Goal: Information Seeking & Learning: Learn about a topic

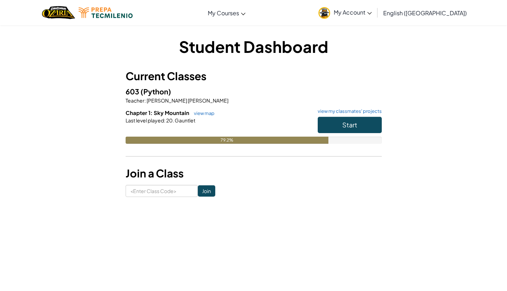
click at [282, 125] on button "Start" at bounding box center [349, 125] width 64 height 16
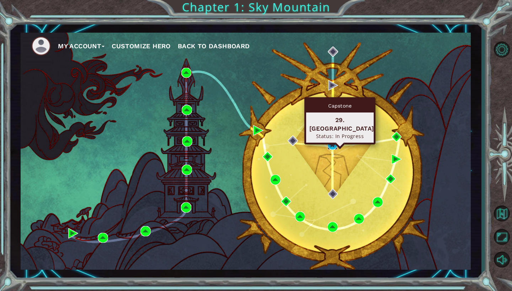
click at [282, 142] on img at bounding box center [332, 145] width 10 height 10
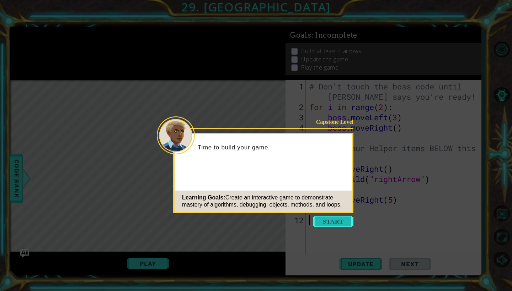
click at [282, 208] on button "Start" at bounding box center [333, 221] width 41 height 11
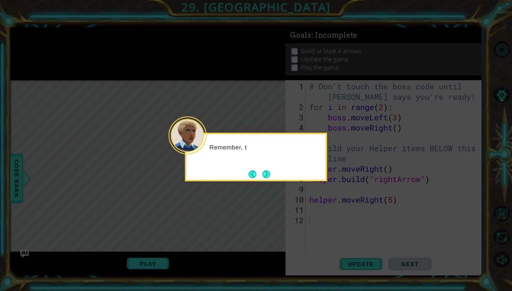
click at [282, 208] on icon at bounding box center [256, 145] width 512 height 291
click at [269, 176] on button "Next" at bounding box center [266, 175] width 8 height 8
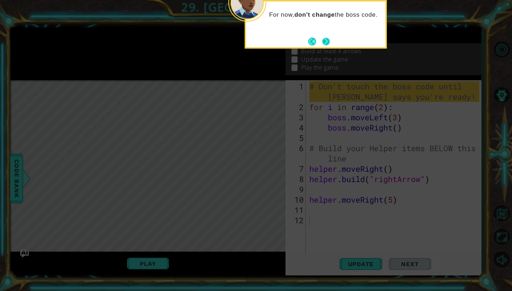
click at [282, 44] on button "Next" at bounding box center [326, 42] width 8 height 8
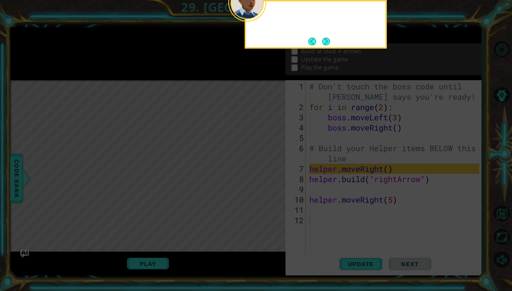
click at [282, 44] on button "Next" at bounding box center [326, 42] width 8 height 8
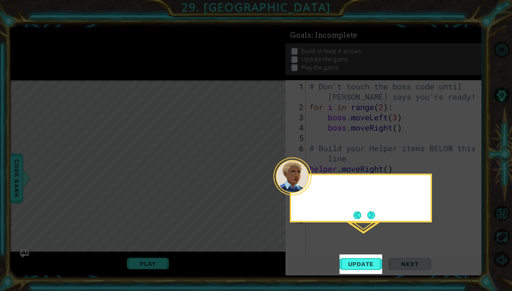
click at [282, 44] on icon at bounding box center [256, 145] width 512 height 291
click at [282, 208] on span "Update" at bounding box center [361, 264] width 40 height 7
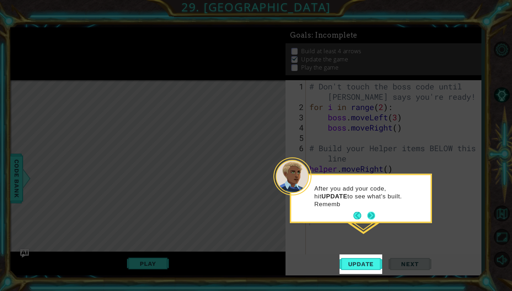
click at [282, 208] on button "Next" at bounding box center [371, 216] width 8 height 8
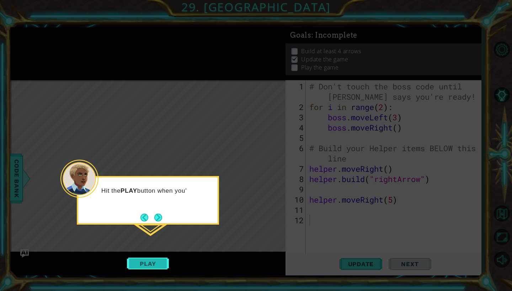
click at [137, 208] on button "Play" at bounding box center [148, 264] width 42 height 14
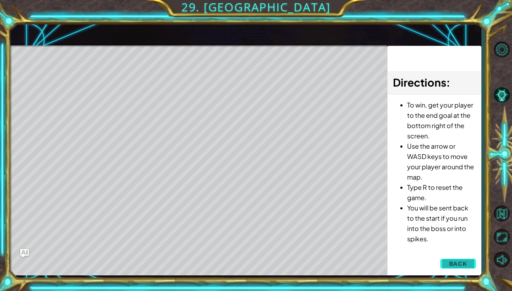
click at [282, 208] on span "Back" at bounding box center [458, 264] width 18 height 7
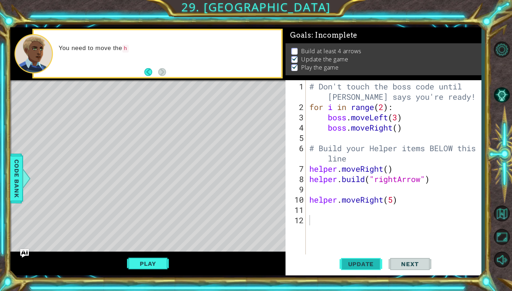
click at [282, 208] on button "Update" at bounding box center [360, 265] width 43 height 20
click at [282, 188] on div "# Don't touch the boss code until [PERSON_NAME] says you're ready! for i in ran…" at bounding box center [395, 184] width 175 height 206
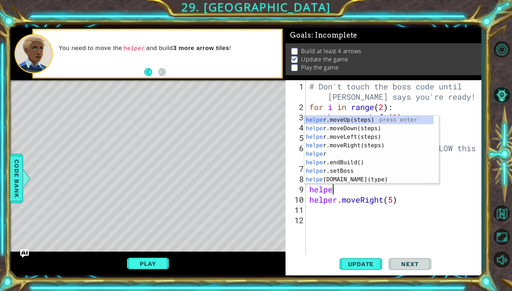
scroll to position [0, 1]
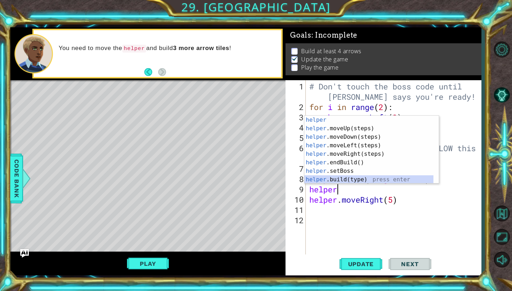
click at [282, 177] on div "helper press enter helper .moveUp(steps) press enter helper .moveDown(steps) pr…" at bounding box center [368, 158] width 129 height 85
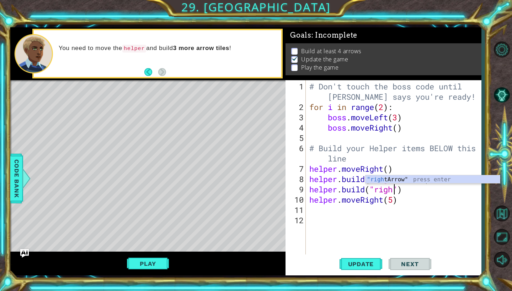
scroll to position [0, 4]
click at [282, 178] on div ""right Arrow" press enter" at bounding box center [432, 189] width 134 height 26
type textarea "[DOMAIN_NAME]("rightArrow")"
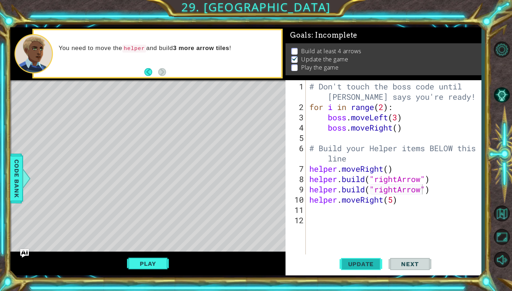
click at [282, 208] on span "Update" at bounding box center [361, 264] width 40 height 7
click at [136, 208] on button "Play" at bounding box center [148, 264] width 42 height 14
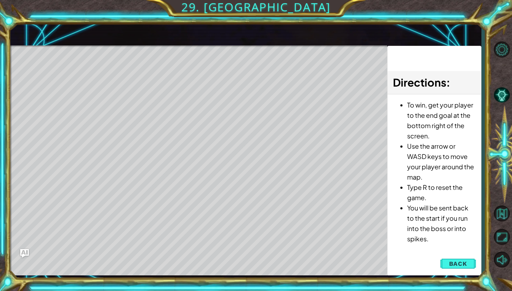
click at [282, 208] on span "Back" at bounding box center [458, 264] width 18 height 7
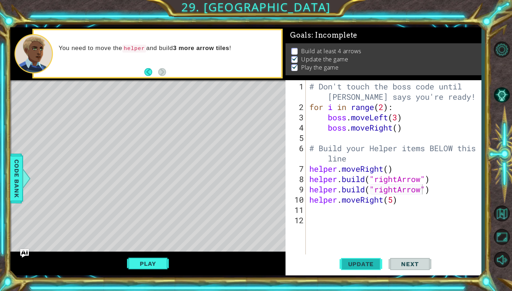
click at [282, 208] on span "Update" at bounding box center [361, 264] width 40 height 7
click at [163, 208] on button "Play" at bounding box center [148, 264] width 42 height 14
click at [282, 208] on div "# Don't touch the boss code until [PERSON_NAME] says you're ready! for i in ran…" at bounding box center [395, 184] width 175 height 206
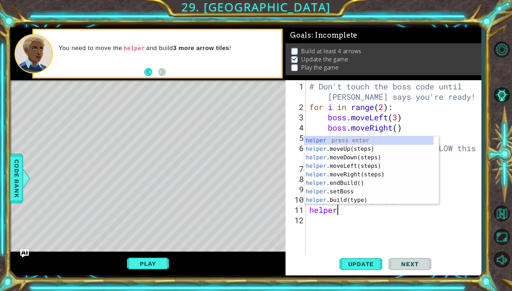
scroll to position [0, 1]
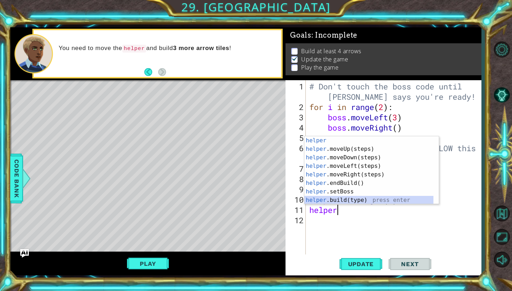
click at [282, 201] on div "helper press enter helper .moveUp(steps) press enter helper .moveDown(steps) pr…" at bounding box center [368, 179] width 129 height 85
type textarea "[DOMAIN_NAME]("wall")"
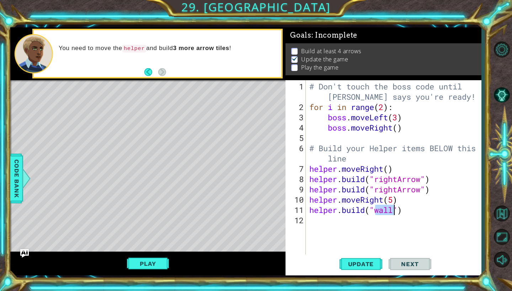
click at [282, 208] on div "# Don't touch the boss code until [PERSON_NAME] says you're ready! for i in ran…" at bounding box center [395, 184] width 175 height 206
drag, startPoint x: 405, startPoint y: 212, endPoint x: 320, endPoint y: 216, distance: 85.1
click at [282, 208] on div "# Don't touch the boss code until [PERSON_NAME] says you're ready! for i in ran…" at bounding box center [395, 184] width 175 height 206
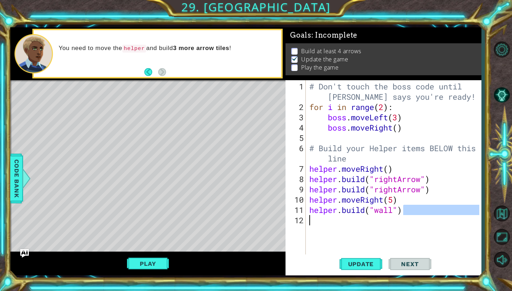
click at [282, 208] on div "# Don't touch the boss code until [PERSON_NAME] says you're ready! for i in ran…" at bounding box center [395, 184] width 175 height 206
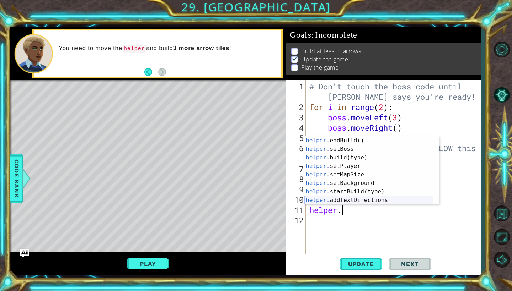
scroll to position [34, 0]
click at [282, 191] on div "helper. endBuild() press enter helper. setBoss press enter helper. build(type) …" at bounding box center [368, 179] width 129 height 85
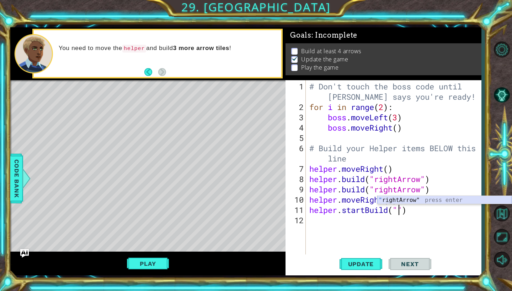
click at [282, 200] on div "" rightArrow" press enter" at bounding box center [444, 209] width 134 height 26
type textarea "helper.startBuild("rightArrow")"
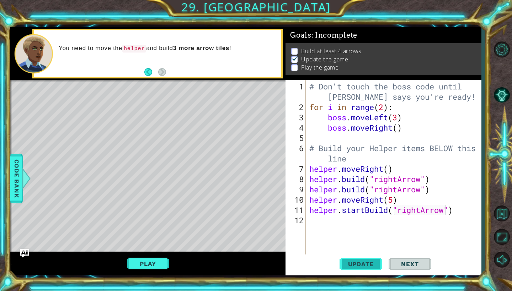
click at [282, 208] on span "Update" at bounding box center [361, 264] width 40 height 7
click at [98, 106] on div "Level Map" at bounding box center [174, 184] width 328 height 209
click at [173, 111] on div "Level Map" at bounding box center [174, 184] width 328 height 209
click at [214, 102] on div "Level Map" at bounding box center [174, 184] width 328 height 209
drag, startPoint x: 209, startPoint y: 101, endPoint x: 194, endPoint y: 102, distance: 14.9
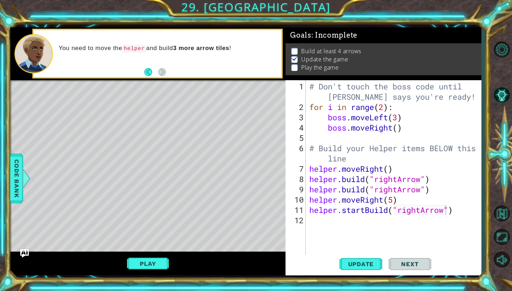
click at [194, 102] on div "Level Map" at bounding box center [174, 184] width 328 height 209
drag, startPoint x: 154, startPoint y: 101, endPoint x: 129, endPoint y: 101, distance: 25.2
click at [131, 101] on div "Level Map" at bounding box center [174, 184] width 328 height 209
drag, startPoint x: 242, startPoint y: 135, endPoint x: 247, endPoint y: 143, distance: 9.5
click at [246, 143] on div "Level Map" at bounding box center [174, 184] width 328 height 209
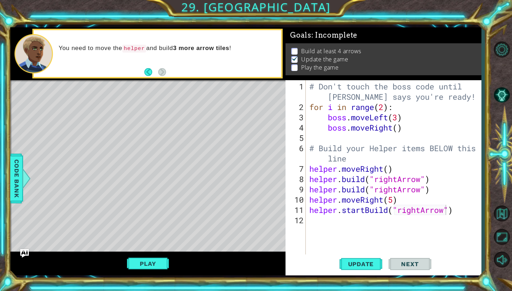
drag, startPoint x: 248, startPoint y: 146, endPoint x: 248, endPoint y: 169, distance: 22.8
click at [248, 151] on div "Level Map" at bounding box center [174, 184] width 328 height 209
drag, startPoint x: 252, startPoint y: 184, endPoint x: 253, endPoint y: 192, distance: 7.9
click at [253, 190] on div "Level Map" at bounding box center [174, 184] width 328 height 209
click at [254, 124] on div "Level Map" at bounding box center [174, 184] width 328 height 209
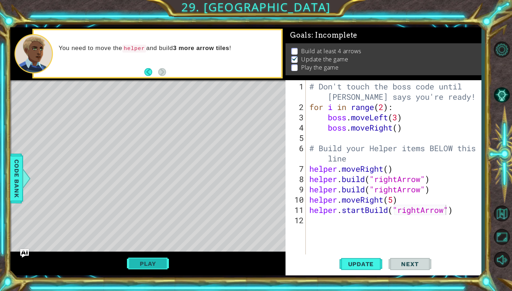
click at [149, 208] on button "Play" at bounding box center [148, 264] width 42 height 14
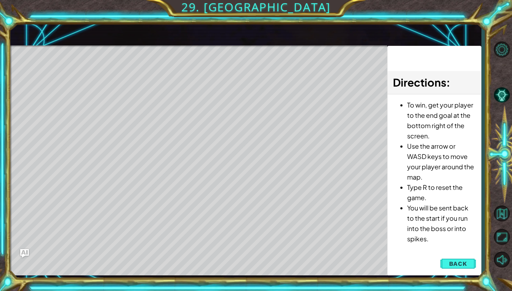
drag, startPoint x: 327, startPoint y: 179, endPoint x: 309, endPoint y: 192, distance: 22.4
click at [282, 184] on div "Level Map" at bounding box center [174, 150] width 328 height 209
drag, startPoint x: 90, startPoint y: 76, endPoint x: 67, endPoint y: 73, distance: 23.7
click at [83, 76] on div "Level Map" at bounding box center [174, 150] width 328 height 209
drag, startPoint x: 55, startPoint y: 77, endPoint x: 100, endPoint y: 77, distance: 44.4
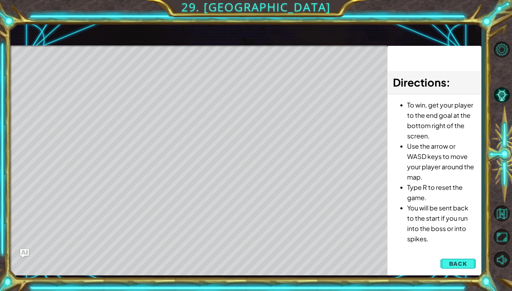
click at [100, 77] on div "Level Map" at bounding box center [174, 150] width 328 height 209
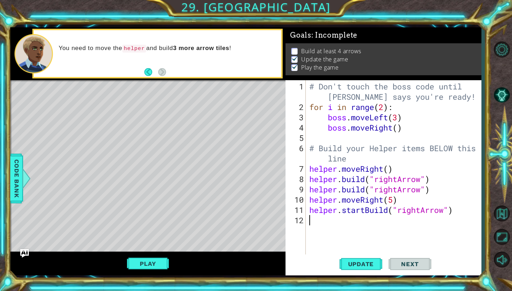
click at [282, 208] on div "# Don't touch the boss code until [PERSON_NAME] says you're ready! for i in ran…" at bounding box center [395, 184] width 175 height 206
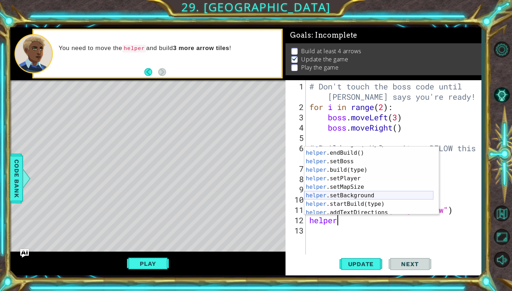
scroll to position [0, 0]
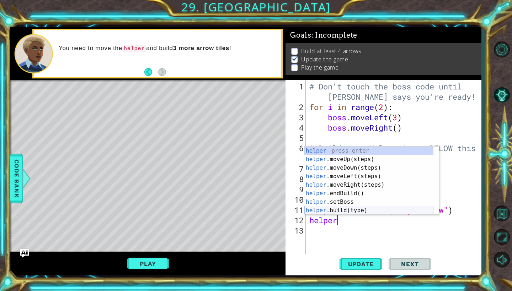
click at [282, 208] on div "helper press enter helper .moveUp(steps) press enter helper .moveDown(steps) pr…" at bounding box center [368, 189] width 129 height 85
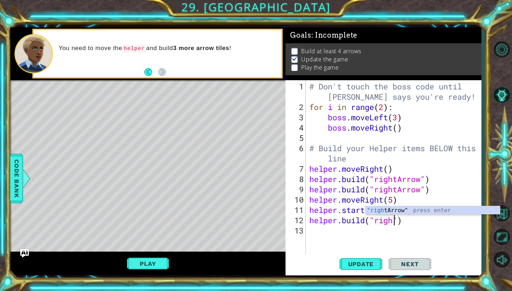
scroll to position [0, 4]
click at [282, 208] on div ""right Arrow" press enter" at bounding box center [432, 220] width 134 height 26
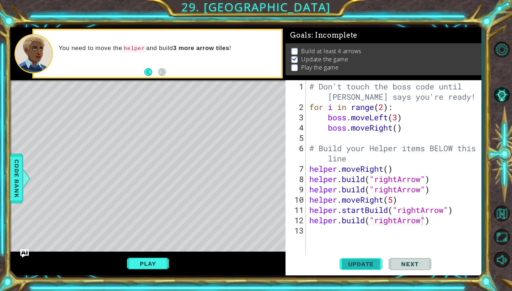
click at [282, 208] on span "Update" at bounding box center [361, 264] width 40 height 7
click at [136, 158] on div "Level Map" at bounding box center [174, 184] width 328 height 209
click at [282, 173] on div "# Don't touch the boss code until [PERSON_NAME] says you're ready! for i in ran…" at bounding box center [395, 184] width 175 height 206
click at [282, 166] on div "# Don't touch the boss code until [PERSON_NAME] says you're ready! for i in ran…" at bounding box center [395, 184] width 175 height 206
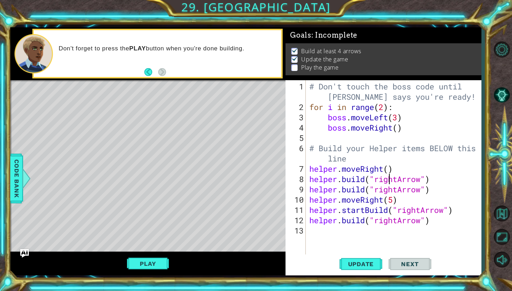
scroll to position [0, 4]
click at [282, 182] on div "# Don't touch the boss code until [PERSON_NAME] says you're ready! for i in ran…" at bounding box center [395, 184] width 175 height 206
click at [282, 180] on div "# Don't touch the boss code until [PERSON_NAME] says you're ready! for i in ran…" at bounding box center [395, 184] width 175 height 206
drag, startPoint x: 426, startPoint y: 191, endPoint x: 343, endPoint y: 191, distance: 82.5
click at [282, 191] on div "# Don't touch the boss code until [PERSON_NAME] says you're ready! for i in ran…" at bounding box center [395, 184] width 175 height 206
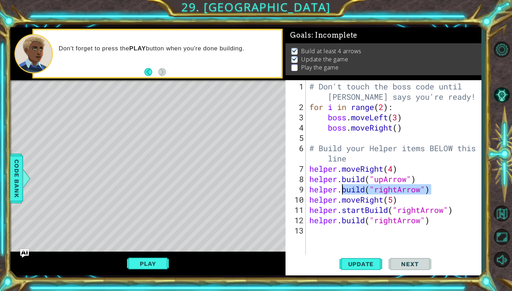
type textarea "helper."
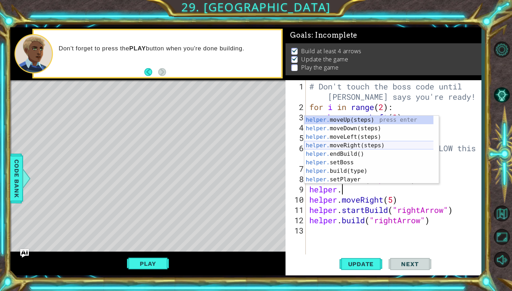
click at [282, 143] on div "helper. moveUp(steps) press enter helper. moveDown(steps) press enter helper. m…" at bounding box center [371, 158] width 134 height 85
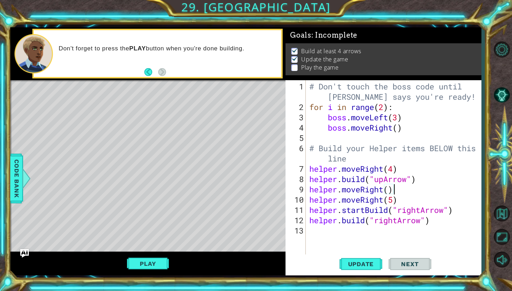
click at [282, 202] on div "# Don't touch the boss code until [PERSON_NAME] says you're ready! for i in ran…" at bounding box center [395, 184] width 175 height 206
drag, startPoint x: 381, startPoint y: 202, endPoint x: 355, endPoint y: 200, distance: 26.3
click at [282, 200] on div "# Don't touch the boss code until [PERSON_NAME] says you're ready! for i in ran…" at bounding box center [395, 184] width 175 height 206
click at [282, 202] on div "# Don't touch the boss code until [PERSON_NAME] says you're ready! for i in ran…" at bounding box center [395, 184] width 175 height 206
drag, startPoint x: 384, startPoint y: 202, endPoint x: 365, endPoint y: 200, distance: 19.3
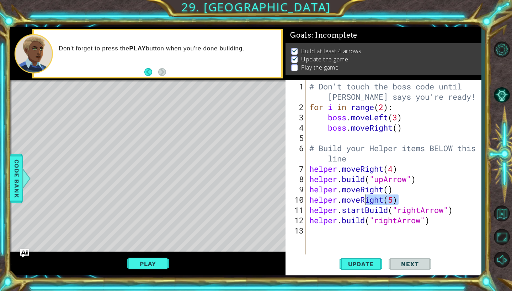
click at [282, 200] on div "# Don't touch the boss code until [PERSON_NAME] says you're ready! for i in ran…" at bounding box center [395, 184] width 175 height 206
click at [282, 198] on div "# Don't touch the boss code until [PERSON_NAME] says you're ready! for i in ran…" at bounding box center [395, 184] width 175 height 206
click at [282, 191] on div "# Don't touch the boss code until [PERSON_NAME] says you're ready! for i in ran…" at bounding box center [395, 184] width 175 height 206
click at [282, 204] on div "# Don't touch the boss code until [PERSON_NAME] says you're ready! for i in ran…" at bounding box center [395, 184] width 175 height 206
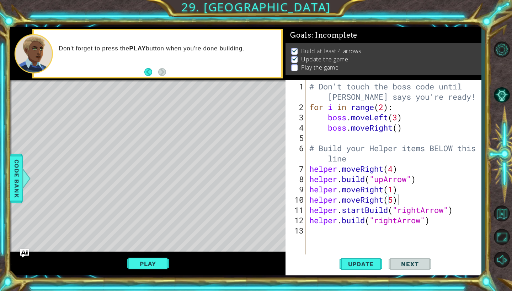
click at [282, 198] on div "# Don't touch the boss code until [PERSON_NAME] says you're ready! for i in ran…" at bounding box center [395, 184] width 175 height 206
type textarea "helper.move"
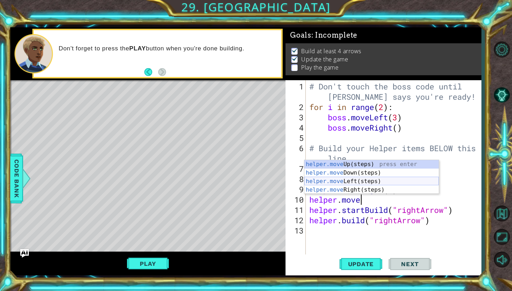
click at [282, 183] on div "helper.move Up(steps) press enter helper.move Down(steps) press enter helper.mo…" at bounding box center [371, 185] width 134 height 51
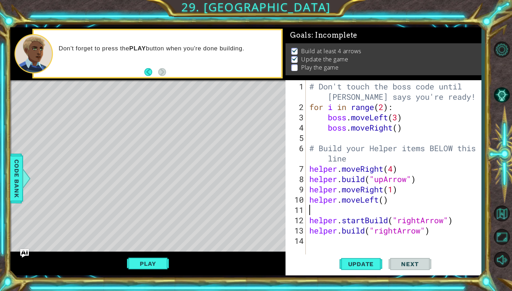
scroll to position [0, 0]
click at [282, 202] on div "# Don't touch the boss code until [PERSON_NAME] says you're ready! for i in ran…" at bounding box center [395, 184] width 175 height 206
type textarea "helper.moveLeft(2)"
click at [282, 208] on div "# Don't touch the boss code until [PERSON_NAME] says you're ready! for i in ran…" at bounding box center [395, 184] width 175 height 206
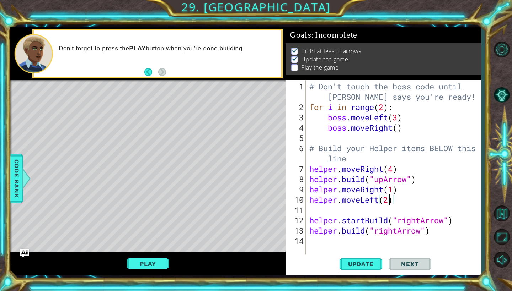
scroll to position [0, 0]
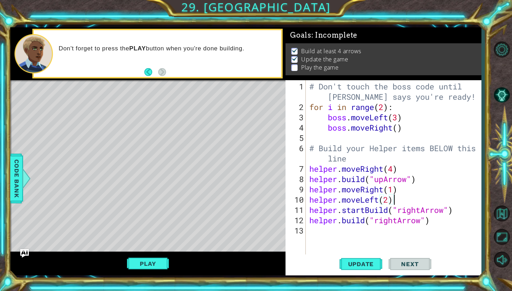
click at [282, 208] on div "# Don't touch the boss code until [PERSON_NAME] says you're ready! for i in ran…" at bounding box center [395, 184] width 175 height 206
type textarea "helper.startBuild("upArrow")"
click at [282, 208] on div "# Don't touch the boss code until [PERSON_NAME] says you're ready! for i in ran…" at bounding box center [395, 184] width 175 height 206
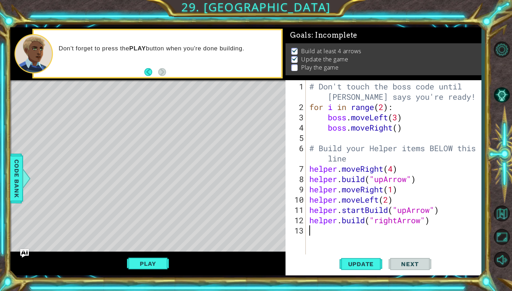
scroll to position [0, 0]
click at [282, 208] on div "# Don't touch the boss code until [PERSON_NAME] says you're ready! for i in ran…" at bounding box center [395, 184] width 175 height 206
drag, startPoint x: 438, startPoint y: 219, endPoint x: 336, endPoint y: 220, distance: 101.7
click at [282, 208] on div "# Don't touch the boss code until [PERSON_NAME] says you're ready! for i in ran…" at bounding box center [395, 184] width 175 height 206
type textarea "helper"
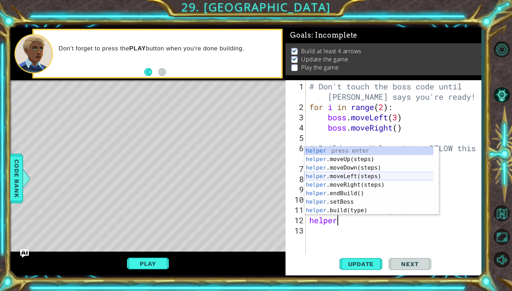
click at [282, 174] on div "helper press enter helper .moveUp(steps) press enter helper .moveDown(steps) pr…" at bounding box center [371, 189] width 134 height 85
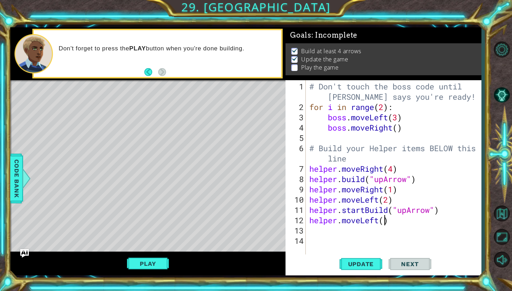
click at [282, 208] on div "# Don't touch the boss code until [PERSON_NAME] says you're ready! for i in ran…" at bounding box center [395, 184] width 175 height 206
type textarea "helper.moveLeft(1)"
click at [282, 208] on div "# Don't touch the boss code until [PERSON_NAME] says you're ready! for i in ran…" at bounding box center [395, 184] width 175 height 206
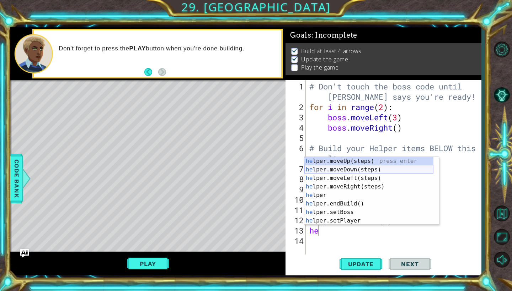
scroll to position [51, 0]
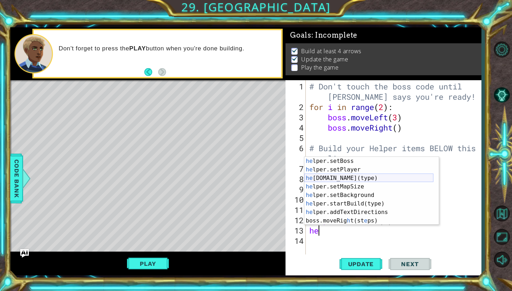
click at [282, 180] on div "he lper.setBoss press enter he lper.setPlayer press enter he [DOMAIN_NAME](type…" at bounding box center [368, 199] width 129 height 85
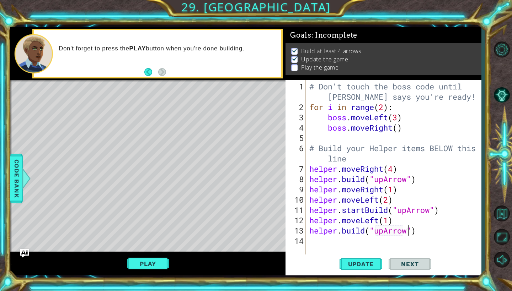
scroll to position [0, 5]
type textarea "[DOMAIN_NAME]("upArrow")"
click at [282, 208] on span "Update" at bounding box center [361, 264] width 40 height 7
click at [161, 208] on button "Play" at bounding box center [148, 264] width 42 height 14
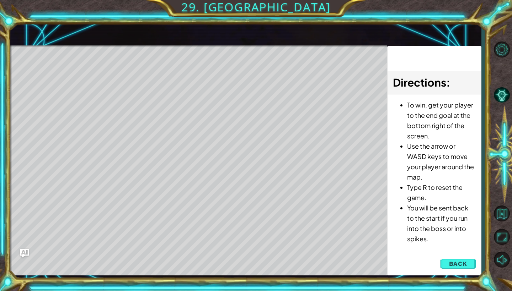
drag, startPoint x: 54, startPoint y: 50, endPoint x: 67, endPoint y: 74, distance: 27.5
click at [60, 61] on div "Level Map" at bounding box center [174, 150] width 328 height 209
drag, startPoint x: 75, startPoint y: 82, endPoint x: 104, endPoint y: 84, distance: 28.9
click at [104, 84] on div "Level Map" at bounding box center [174, 150] width 328 height 209
drag, startPoint x: 93, startPoint y: 121, endPoint x: 109, endPoint y: 122, distance: 15.7
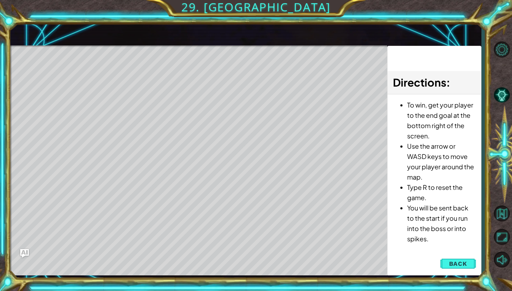
click at [102, 122] on div "Level Map" at bounding box center [174, 150] width 328 height 209
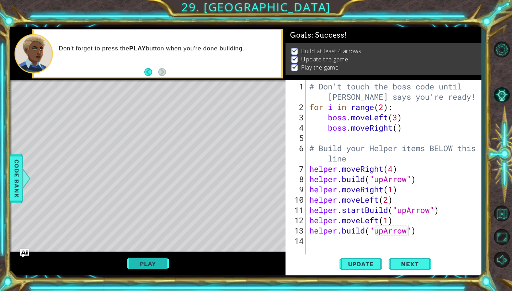
click at [143, 208] on button "Play" at bounding box center [148, 264] width 42 height 14
drag, startPoint x: 439, startPoint y: 239, endPoint x: 425, endPoint y: 232, distance: 15.1
click at [282, 208] on div "# Don't touch the boss code until [PERSON_NAME] says you're ready! for i in ran…" at bounding box center [395, 184] width 175 height 206
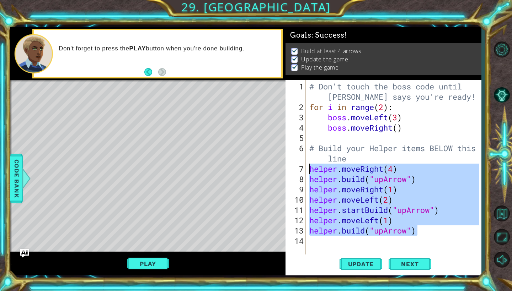
drag, startPoint x: 421, startPoint y: 228, endPoint x: 308, endPoint y: 172, distance: 126.1
click at [282, 172] on div "# Don't touch the boss code until [PERSON_NAME] says you're ready! for i in ran…" at bounding box center [393, 167] width 171 height 175
drag, startPoint x: 453, startPoint y: 229, endPoint x: 454, endPoint y: 219, distance: 10.4
click at [282, 208] on div "# Don't touch the boss code until [PERSON_NAME] says you're ready! for i in ran…" at bounding box center [395, 184] width 175 height 206
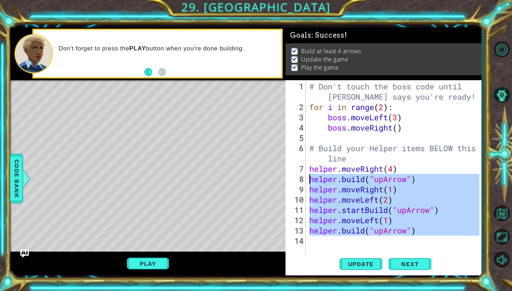
drag, startPoint x: 437, startPoint y: 239, endPoint x: 306, endPoint y: 173, distance: 146.1
click at [282, 173] on div "[DOMAIN_NAME]("upArrow") 1 2 3 4 5 6 7 8 9 10 11 12 13 14 # Don't touch the bos…" at bounding box center [382, 167] width 194 height 175
click at [282, 166] on div "# Don't touch the boss code until [PERSON_NAME] says you're ready! for i in ran…" at bounding box center [395, 184] width 175 height 206
type textarea "helper.moveRight(4)"
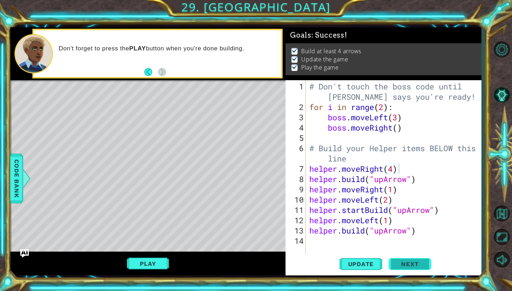
click at [282, 208] on span "Next" at bounding box center [410, 264] width 32 height 7
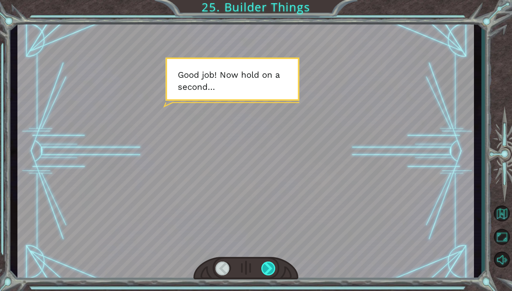
click at [272, 208] on div at bounding box center [268, 269] width 15 height 14
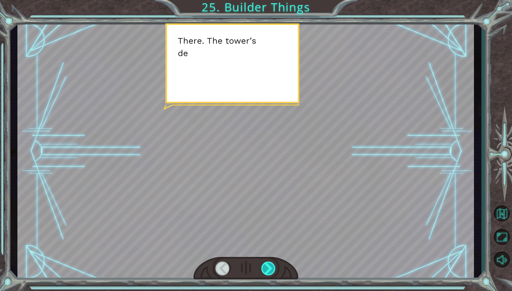
click at [272, 208] on div at bounding box center [268, 269] width 15 height 14
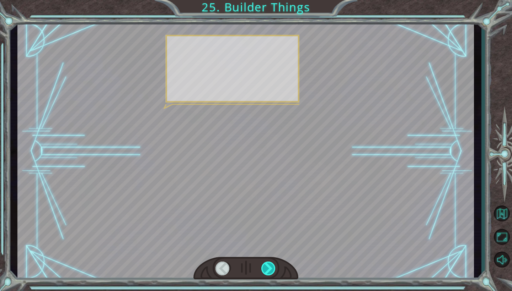
click at [272, 208] on div at bounding box center [268, 269] width 15 height 14
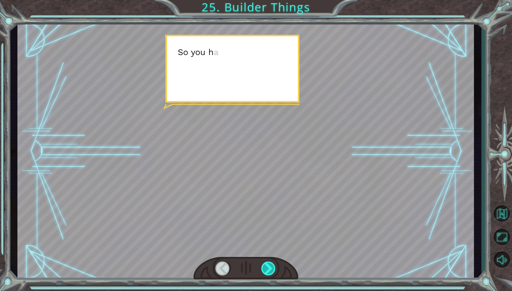
click at [272, 208] on div at bounding box center [268, 269] width 15 height 14
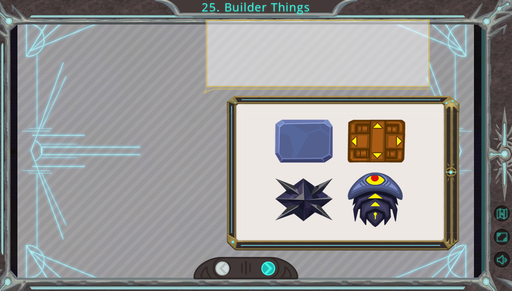
click at [272, 208] on div at bounding box center [268, 269] width 15 height 14
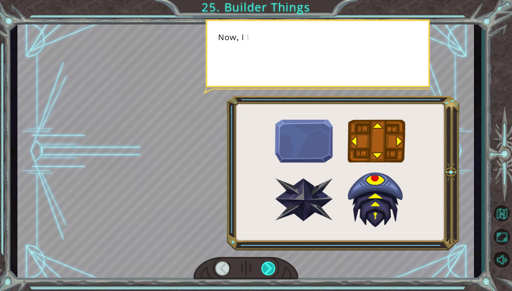
click at [272, 208] on div at bounding box center [268, 269] width 15 height 14
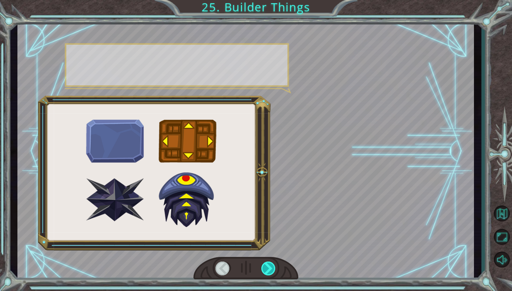
click at [272, 208] on div at bounding box center [268, 269] width 15 height 14
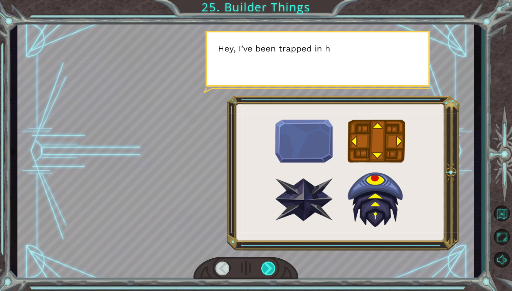
click at [272, 208] on div at bounding box center [268, 269] width 15 height 14
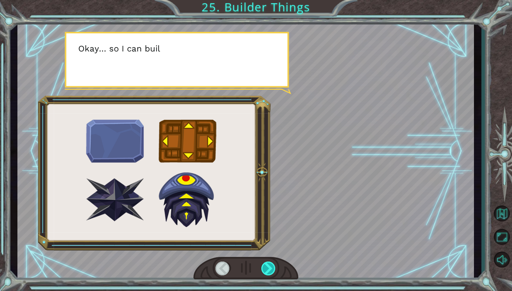
click at [272, 208] on div at bounding box center [268, 269] width 15 height 14
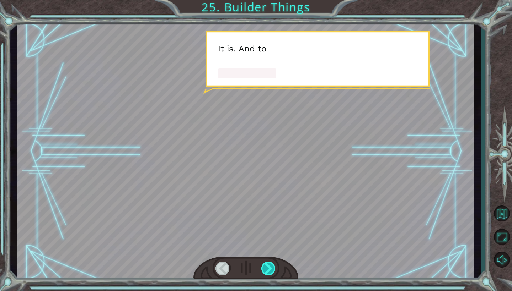
click at [272, 208] on div at bounding box center [268, 269] width 15 height 14
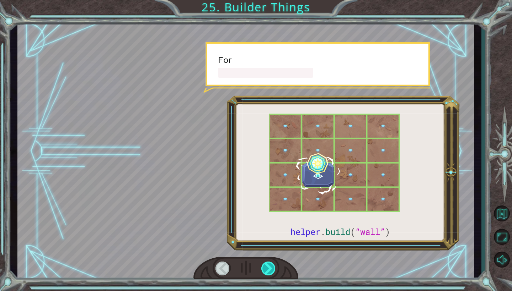
click at [272, 208] on div at bounding box center [268, 269] width 15 height 14
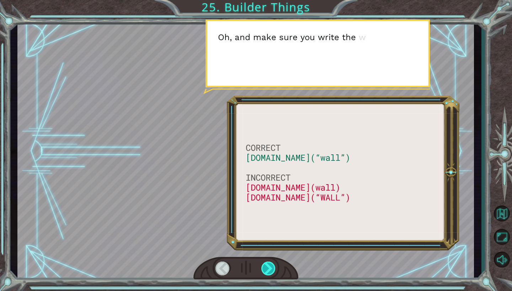
click at [272, 208] on div at bounding box center [268, 269] width 15 height 14
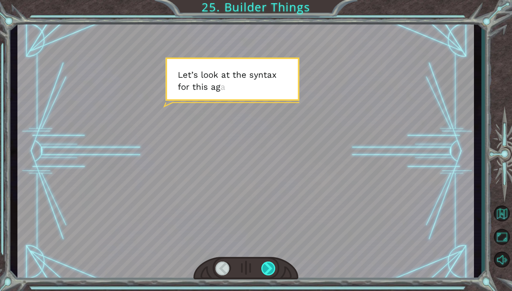
click at [272, 208] on div at bounding box center [268, 269] width 15 height 14
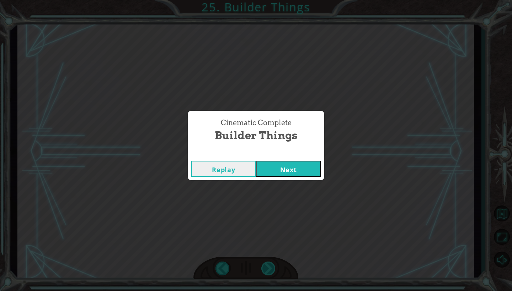
click at [272, 208] on div "Cinematic Complete Builder Things Replay Next" at bounding box center [256, 145] width 512 height 291
click at [282, 176] on button "Next" at bounding box center [288, 169] width 65 height 16
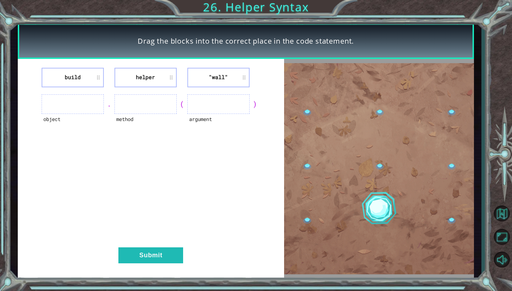
click at [276, 8] on div "Drag the blocks into the correct place in the code statement. build helper "wal…" at bounding box center [256, 145] width 512 height 291
drag, startPoint x: 224, startPoint y: 3, endPoint x: 220, endPoint y: 27, distance: 24.1
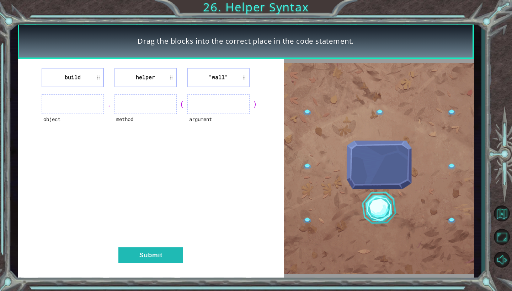
click at [221, 12] on div "Drag the blocks into the correct place in the code statement. build helper "wal…" at bounding box center [256, 145] width 512 height 291
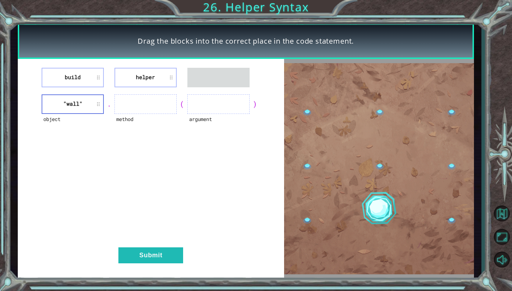
drag, startPoint x: 78, startPoint y: 73, endPoint x: 174, endPoint y: 86, distance: 96.8
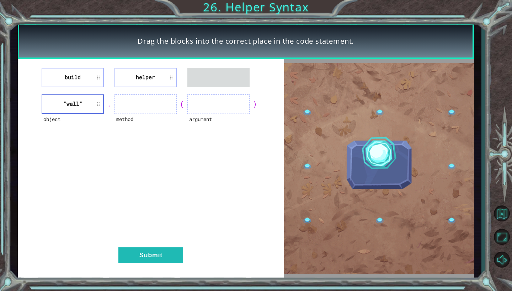
click at [180, 87] on div "build helper" at bounding box center [151, 78] width 248 height 20
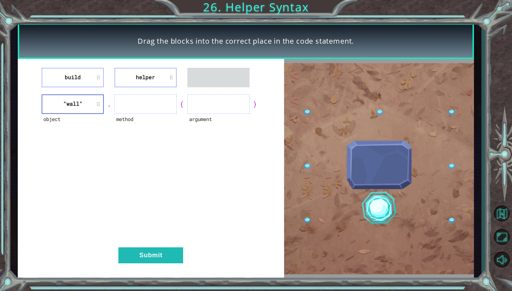
click at [87, 75] on li "build" at bounding box center [73, 78] width 62 height 20
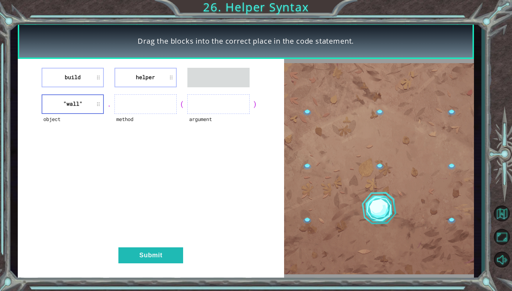
drag, startPoint x: 87, startPoint y: 75, endPoint x: 92, endPoint y: 89, distance: 15.5
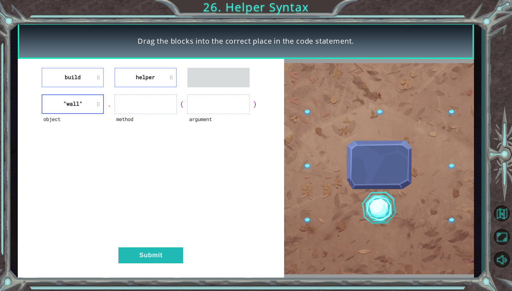
click at [92, 89] on div "build helper object "wall" . method ( argument ) Submit" at bounding box center [151, 169] width 266 height 220
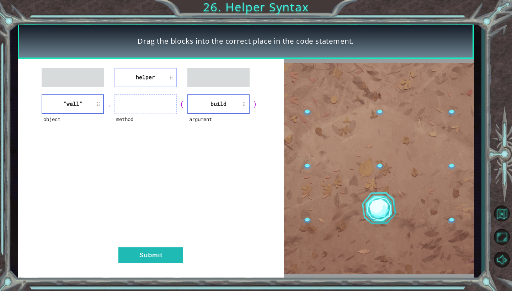
drag, startPoint x: 157, startPoint y: 72, endPoint x: 153, endPoint y: 102, distance: 30.9
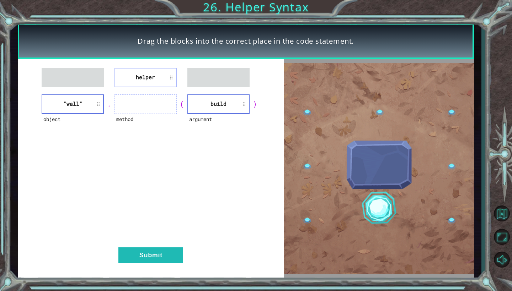
click at [156, 107] on div "helper object "wall" . method ( argument build ) Submit" at bounding box center [151, 169] width 266 height 220
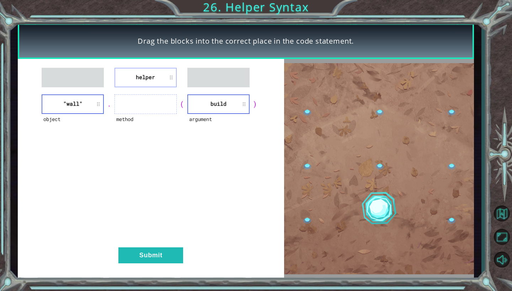
drag, startPoint x: 146, startPoint y: 145, endPoint x: 155, endPoint y: 159, distance: 16.7
click at [146, 145] on div "helper object "wall" . method ( argument build ) Submit" at bounding box center [151, 169] width 266 height 220
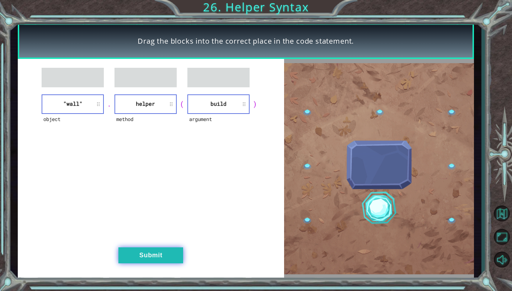
click at [154, 208] on button "Submit" at bounding box center [150, 256] width 65 height 16
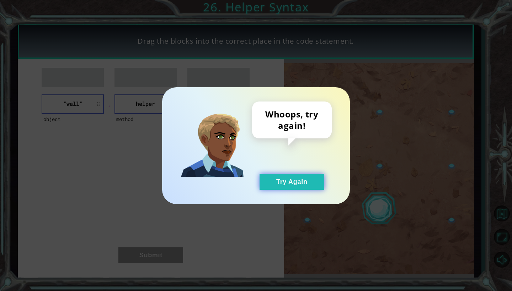
click at [282, 180] on button "Try Again" at bounding box center [291, 182] width 65 height 16
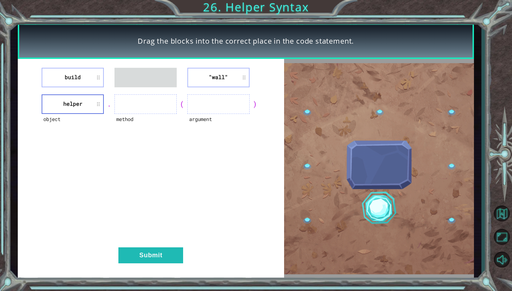
drag, startPoint x: 73, startPoint y: 70, endPoint x: 99, endPoint y: 91, distance: 33.6
click at [110, 103] on div "build "wall" object helper . method ( argument ) Submit" at bounding box center [151, 169] width 266 height 220
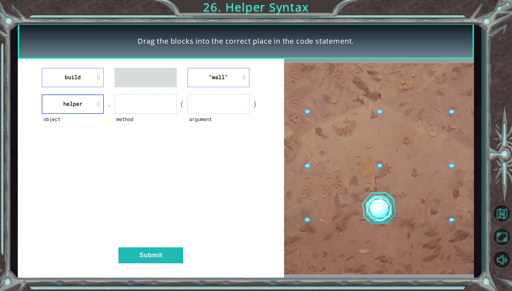
click at [131, 69] on ul at bounding box center [145, 78] width 62 height 20
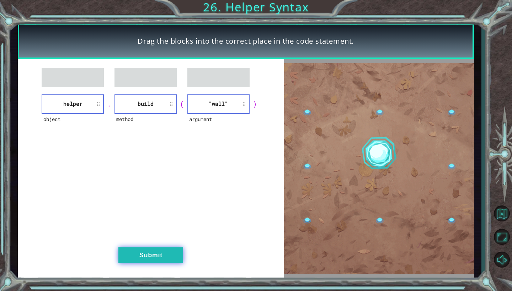
click at [145, 208] on button "Submit" at bounding box center [150, 256] width 65 height 16
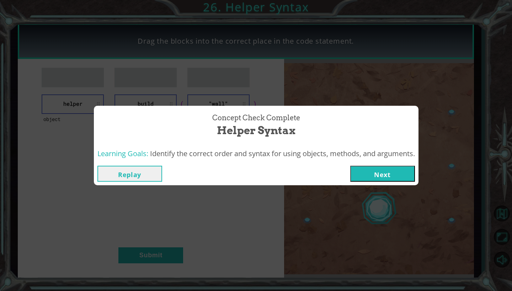
click at [282, 170] on button "Next" at bounding box center [382, 174] width 65 height 16
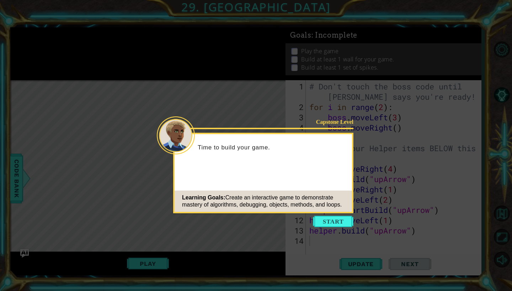
click at [282, 208] on icon at bounding box center [256, 145] width 512 height 291
click at [282, 208] on button "Start" at bounding box center [333, 221] width 41 height 11
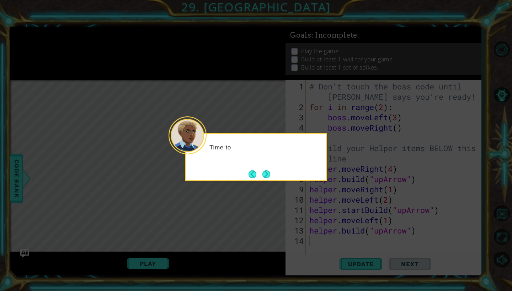
drag, startPoint x: 340, startPoint y: 208, endPoint x: 336, endPoint y: 205, distance: 4.6
click at [282, 207] on icon at bounding box center [256, 145] width 512 height 291
click at [274, 173] on div "Time to make it more interesting." at bounding box center [256, 157] width 142 height 49
click at [268, 172] on button "Next" at bounding box center [266, 175] width 8 height 8
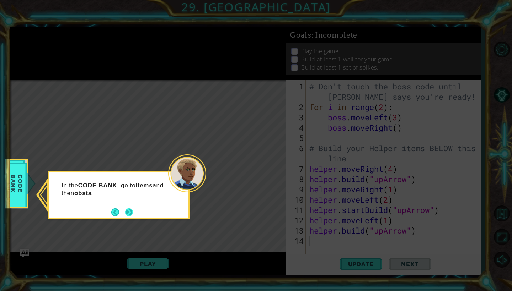
click at [133, 208] on button "Next" at bounding box center [129, 213] width 8 height 8
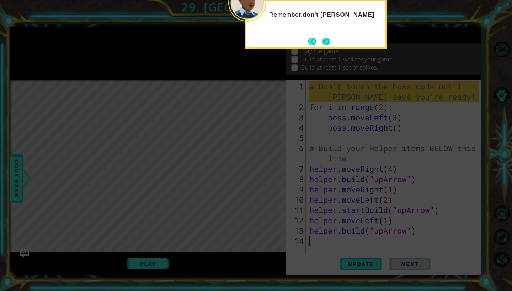
click at [282, 39] on button "Next" at bounding box center [326, 42] width 8 height 8
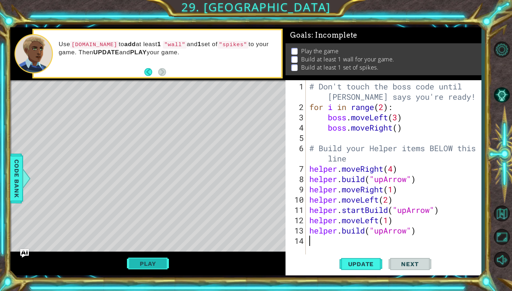
click at [138, 208] on button "Play" at bounding box center [148, 264] width 42 height 14
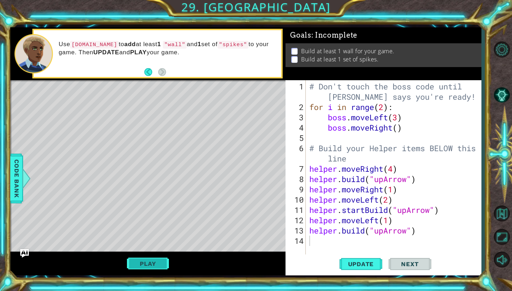
click at [149, 208] on button "Play" at bounding box center [148, 264] width 42 height 14
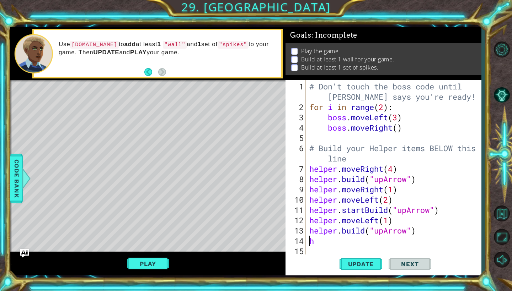
type textarea "[DOMAIN_NAME]("upArrow"h"
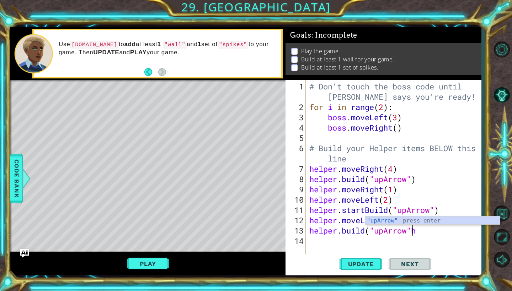
click at [282, 208] on div "# Don't touch the boss code until [PERSON_NAME] says you're ready! for i in ran…" at bounding box center [395, 184] width 175 height 206
drag, startPoint x: 426, startPoint y: 235, endPoint x: 425, endPoint y: 231, distance: 4.3
click at [282, 208] on div "# Don't touch the boss code until [PERSON_NAME] says you're ready! for i in ran…" at bounding box center [395, 184] width 175 height 206
type textarea "[DOMAIN_NAME]("upArrow")"
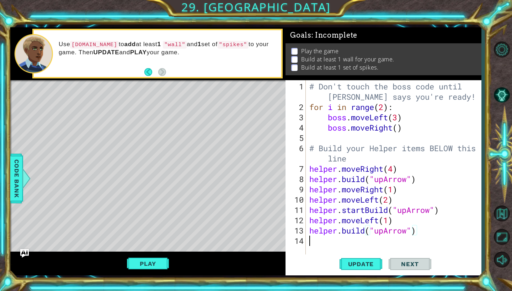
click at [282, 208] on div "# Don't touch the boss code until [PERSON_NAME] says you're ready! for i in ran…" at bounding box center [395, 184] width 175 height 206
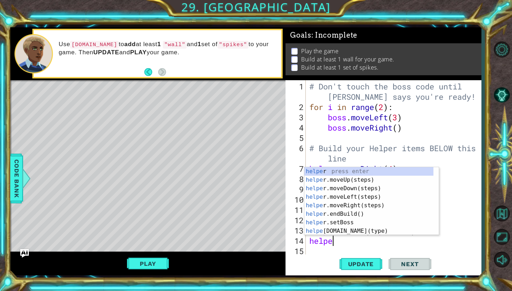
scroll to position [0, 1]
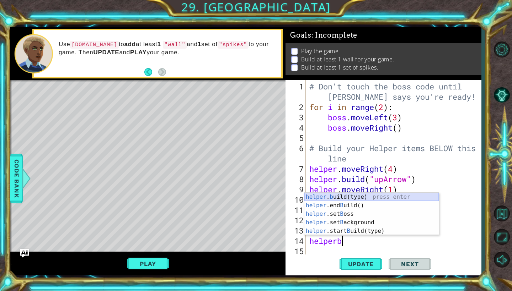
click at [282, 197] on div "helper . b uild(type) press enter helper .end B uild() press enter helper .set …" at bounding box center [371, 223] width 134 height 60
type textarea "[DOMAIN_NAME]("wall")"
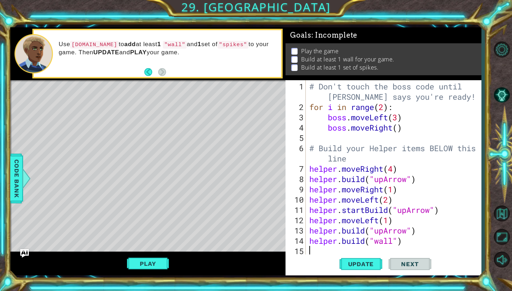
click at [282, 208] on div "# Don't touch the boss code until [PERSON_NAME] says you're ready! for i in ran…" at bounding box center [395, 184] width 175 height 206
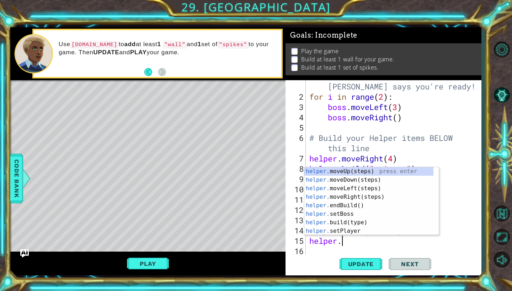
scroll to position [0, 1]
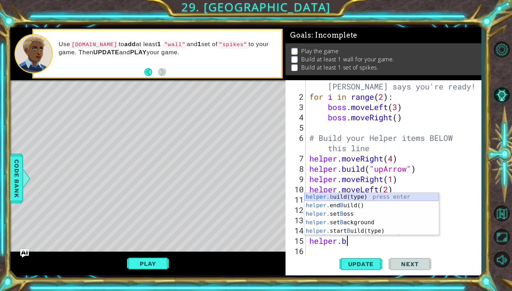
click at [282, 195] on div "helper.b uild(type) press enter helper. end B uild() press enter helper. set B …" at bounding box center [371, 223] width 134 height 60
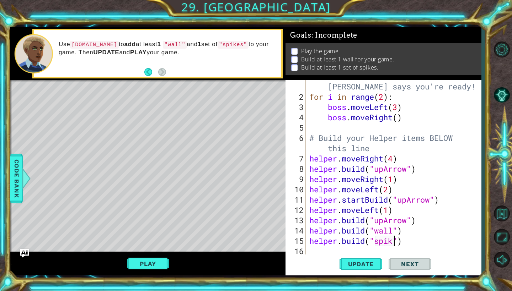
scroll to position [0, 4]
type textarea "[DOMAIN_NAME]("spikes")"
click at [282, 208] on span "Update" at bounding box center [361, 264] width 40 height 7
click at [144, 208] on button "Play" at bounding box center [148, 264] width 42 height 14
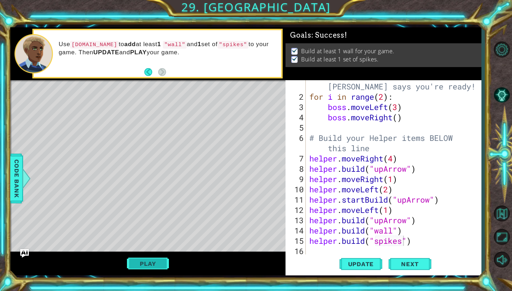
scroll to position [0, 0]
click at [282, 208] on span "Next" at bounding box center [410, 265] width 32 height 7
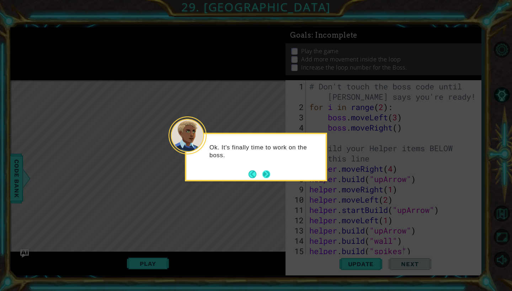
click at [265, 174] on button "Next" at bounding box center [266, 175] width 8 height 8
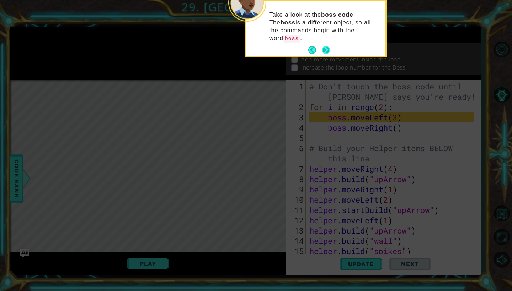
click at [282, 46] on button "Next" at bounding box center [326, 50] width 8 height 8
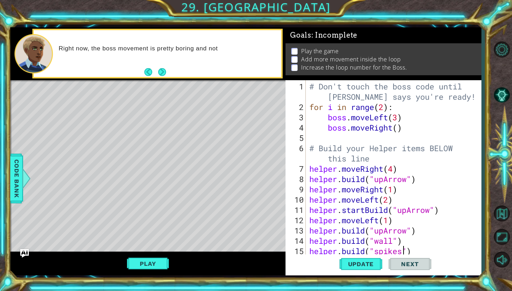
scroll to position [10, 0]
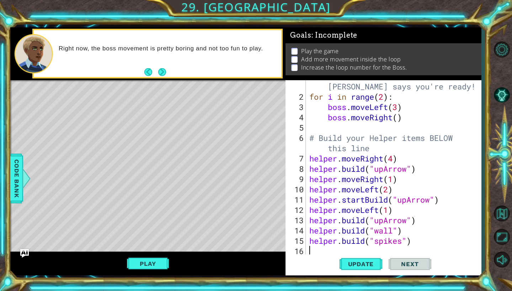
click at [282, 208] on div "# Don't touch the boss code until [PERSON_NAME] says you're ready! for i in ran…" at bounding box center [393, 174] width 170 height 206
click at [161, 74] on button "Next" at bounding box center [162, 72] width 8 height 8
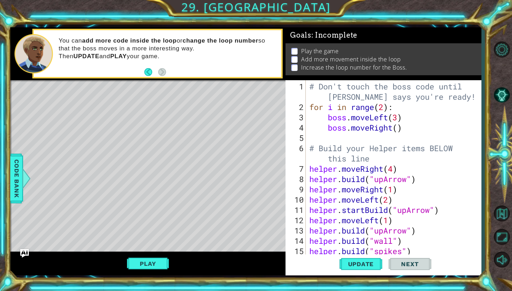
click at [168, 69] on div "You can add more code inside the loop or change the loop number so that the bos…" at bounding box center [158, 53] width 248 height 47
click at [282, 118] on div "# Don't touch the boss code until [PERSON_NAME] says you're ready! for i in ran…" at bounding box center [393, 184] width 170 height 206
click at [282, 124] on div "# Don't touch the boss code until [PERSON_NAME] says you're ready! for i in ran…" at bounding box center [393, 184] width 170 height 206
click at [282, 119] on div "# Don't touch the boss code until [PERSON_NAME] says you're ready! for i in ran…" at bounding box center [393, 184] width 170 height 206
type textarea "boss.moveLeft(5)"
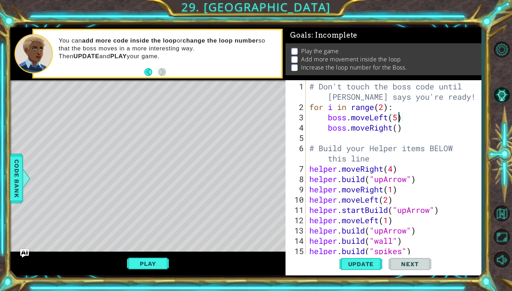
scroll to position [0, 4]
click at [282, 137] on div "# Don't touch the boss code until [PERSON_NAME] says you're ready! for i in ran…" at bounding box center [393, 184] width 170 height 206
click at [282, 131] on div "# Don't touch the boss code until [PERSON_NAME] says you're ready! for i in ran…" at bounding box center [393, 184] width 170 height 206
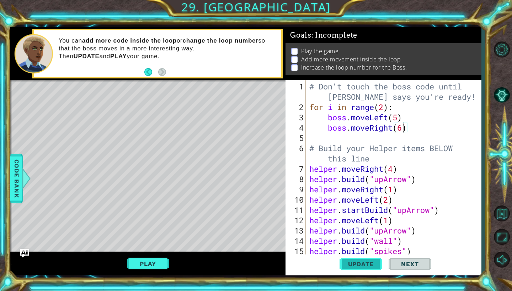
click at [282, 208] on span "Update" at bounding box center [361, 264] width 40 height 7
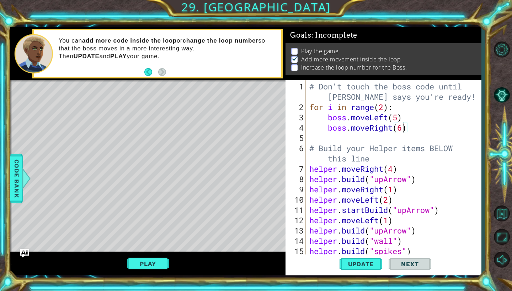
click at [137, 208] on div "Play" at bounding box center [147, 264] width 275 height 24
click at [146, 208] on button "Play" at bounding box center [148, 264] width 42 height 14
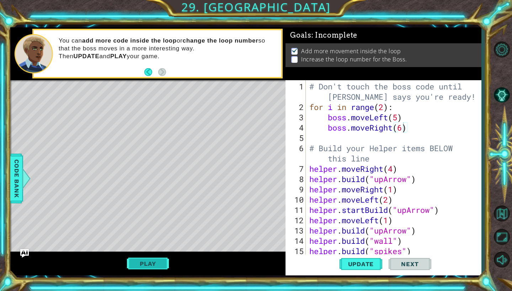
scroll to position [0, 0]
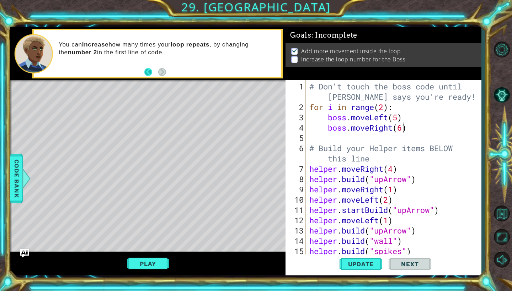
click at [146, 69] on button "Back" at bounding box center [151, 72] width 14 height 8
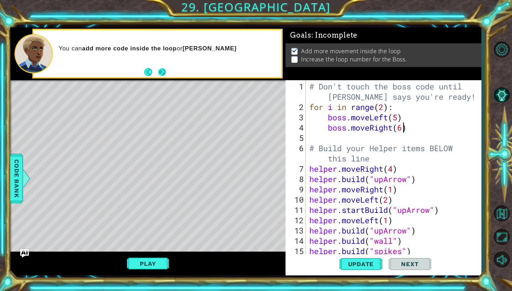
click at [159, 71] on button "Next" at bounding box center [162, 72] width 8 height 8
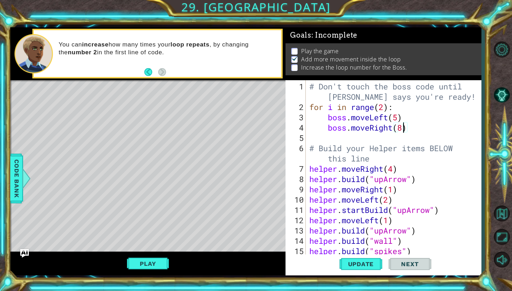
scroll to position [0, 4]
drag, startPoint x: 373, startPoint y: 118, endPoint x: 381, endPoint y: 113, distance: 9.0
click at [282, 118] on div "# Don't touch the boss code until [PERSON_NAME] says you're ready! for i in ran…" at bounding box center [393, 184] width 170 height 206
click at [282, 111] on div "# Don't touch the boss code until [PERSON_NAME] says you're ready! for i in ran…" at bounding box center [393, 184] width 170 height 206
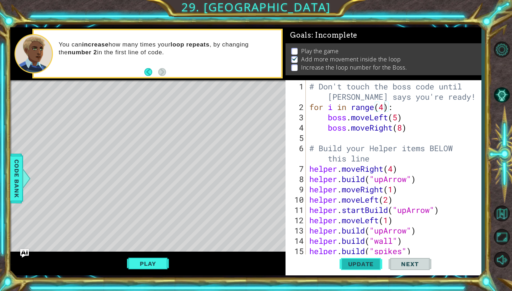
click at [282, 208] on button "Update" at bounding box center [360, 265] width 43 height 20
click at [282, 208] on span "Update" at bounding box center [361, 264] width 40 height 7
click at [164, 208] on button "Play" at bounding box center [148, 264] width 42 height 14
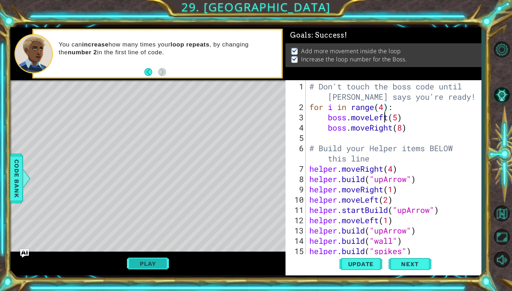
scroll to position [0, 0]
type textarea "boss.moveRight(8)"
click at [282, 208] on span "Next" at bounding box center [410, 265] width 32 height 7
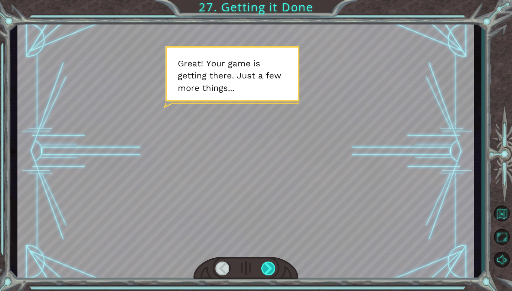
click at [271, 208] on div at bounding box center [268, 269] width 15 height 14
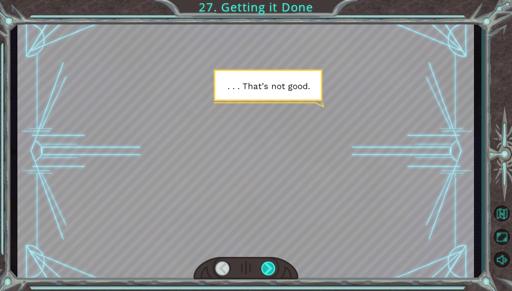
click at [270, 208] on div at bounding box center [268, 269] width 15 height 14
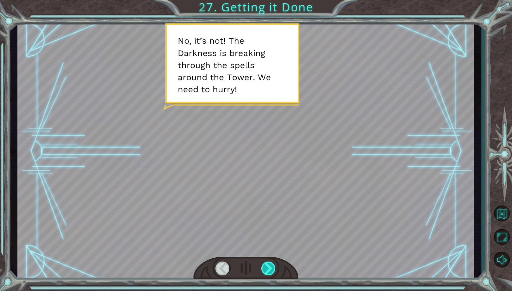
click at [270, 208] on div at bounding box center [268, 269] width 15 height 14
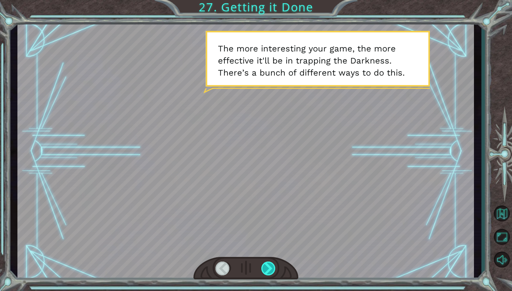
click at [266, 208] on div at bounding box center [268, 269] width 15 height 14
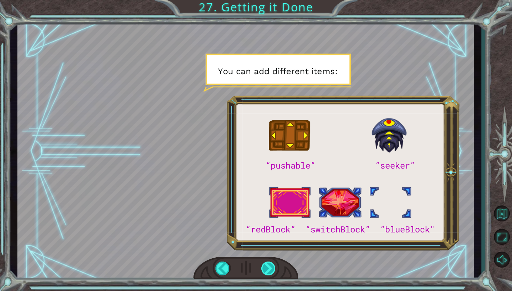
click at [265, 208] on div at bounding box center [268, 269] width 15 height 14
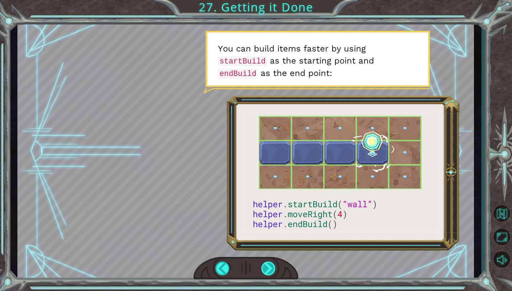
click at [269, 208] on div at bounding box center [268, 269] width 15 height 14
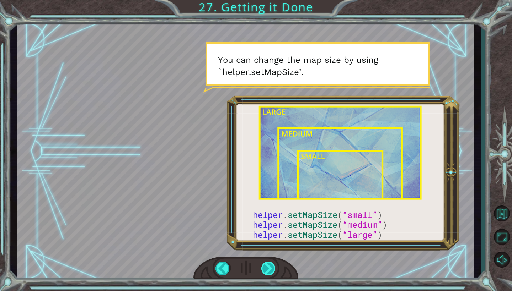
click at [272, 208] on div at bounding box center [268, 269] width 15 height 14
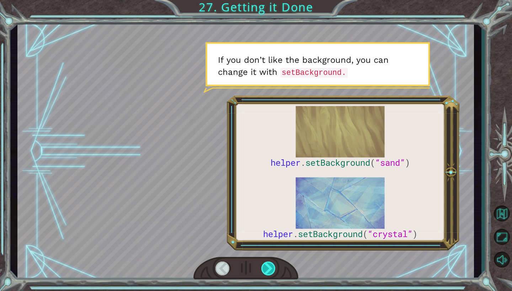
click at [272, 208] on div at bounding box center [268, 269] width 15 height 14
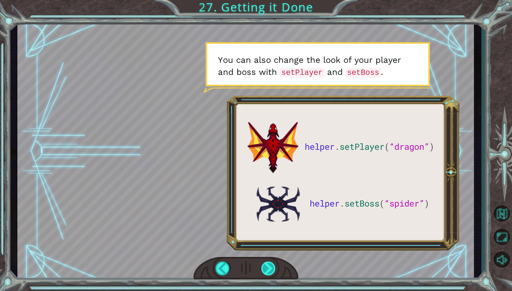
click at [268, 208] on div at bounding box center [268, 269] width 15 height 14
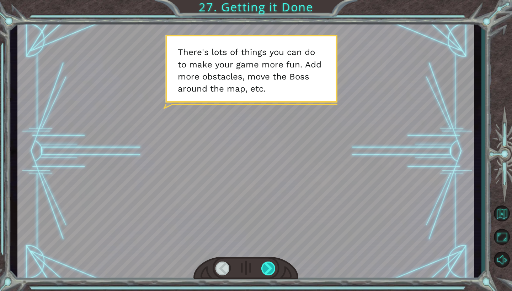
click at [275, 208] on div at bounding box center [268, 269] width 15 height 14
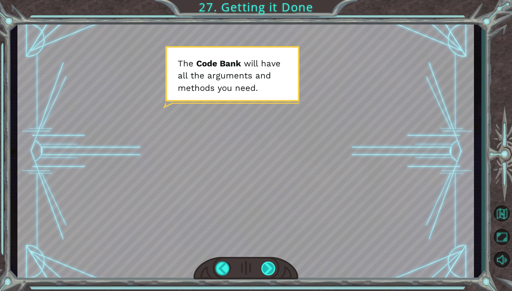
click at [275, 208] on div at bounding box center [268, 269] width 15 height 14
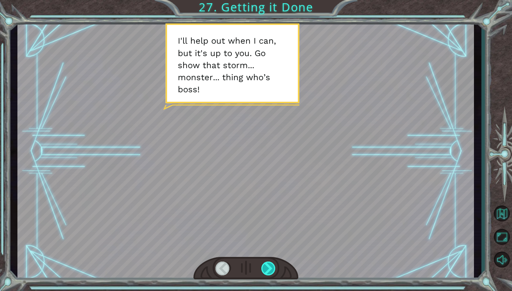
click at [275, 208] on div at bounding box center [268, 269] width 15 height 14
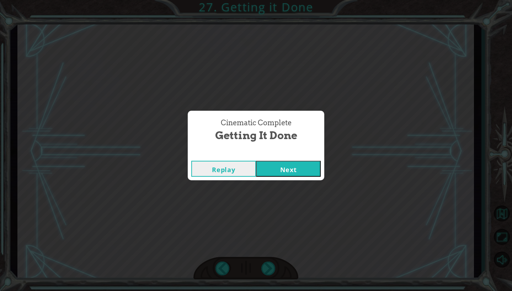
click at [282, 170] on button "Next" at bounding box center [288, 169] width 65 height 16
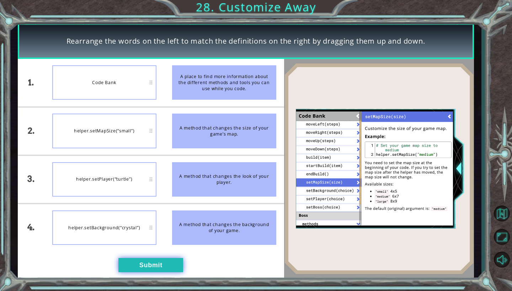
click at [141, 208] on button "Submit" at bounding box center [150, 265] width 65 height 14
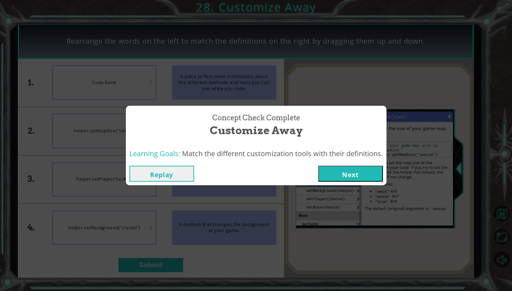
click at [282, 174] on button "Next" at bounding box center [350, 174] width 65 height 16
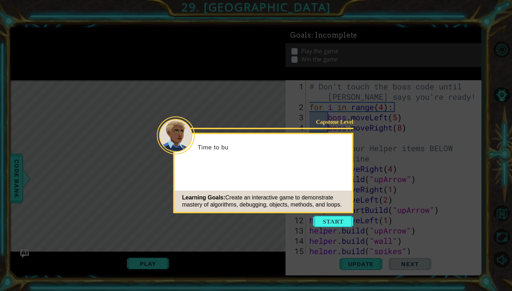
scroll to position [10, 0]
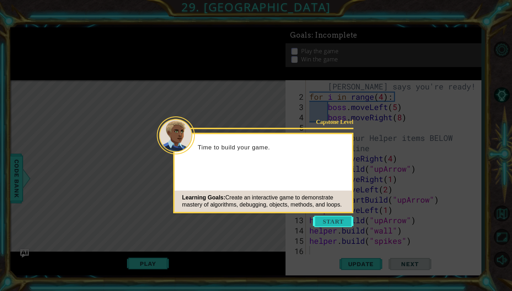
click at [282, 208] on button "Start" at bounding box center [333, 221] width 41 height 11
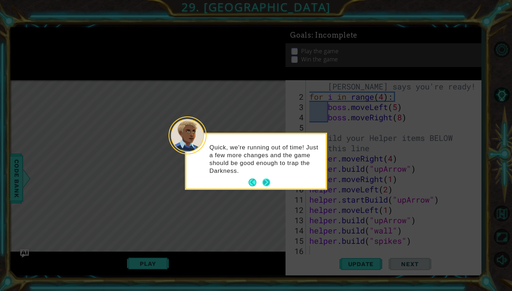
click at [270, 182] on button "Next" at bounding box center [266, 183] width 8 height 8
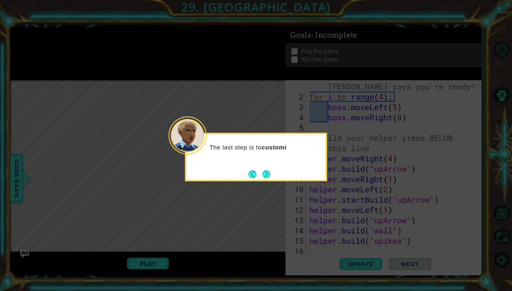
click at [278, 170] on div "The last step is to customi" at bounding box center [256, 157] width 142 height 49
click at [272, 173] on div "The last step is to customize your game so it's more fun to play." at bounding box center [255, 155] width 139 height 36
click at [270, 172] on button "Next" at bounding box center [266, 174] width 8 height 8
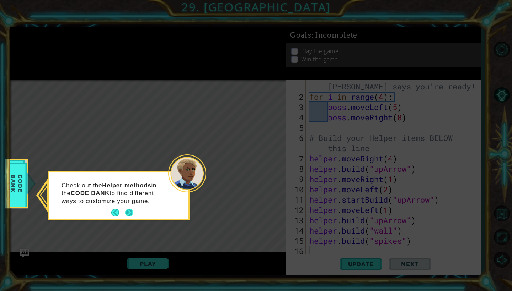
click at [131, 208] on button "Next" at bounding box center [129, 213] width 8 height 8
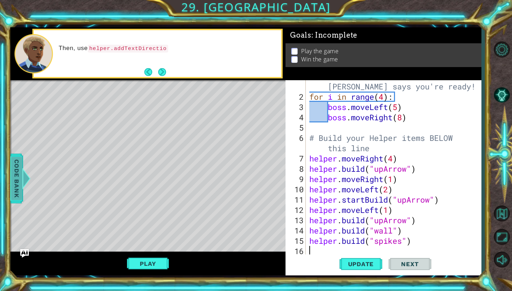
click at [21, 178] on span "Code Bank" at bounding box center [16, 178] width 11 height 43
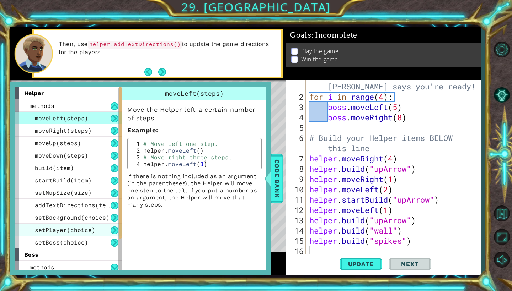
scroll to position [1, 0]
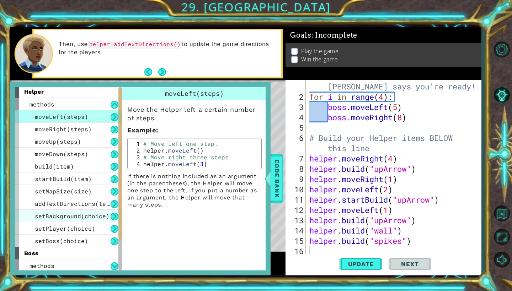
click at [77, 208] on span "setBackground(choice)" at bounding box center [72, 216] width 75 height 7
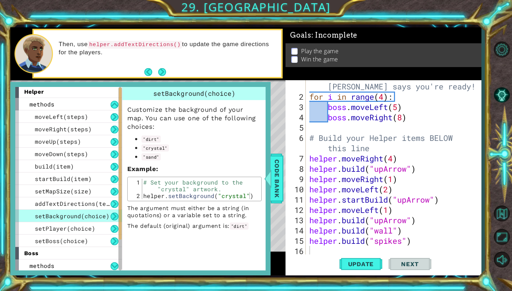
click at [117, 208] on button at bounding box center [115, 217] width 8 height 8
click at [93, 208] on span "setBackground(choice)" at bounding box center [72, 216] width 75 height 7
drag, startPoint x: 90, startPoint y: 216, endPoint x: 82, endPoint y: 215, distance: 7.9
click at [82, 208] on span "setBackground(choice)" at bounding box center [72, 216] width 75 height 7
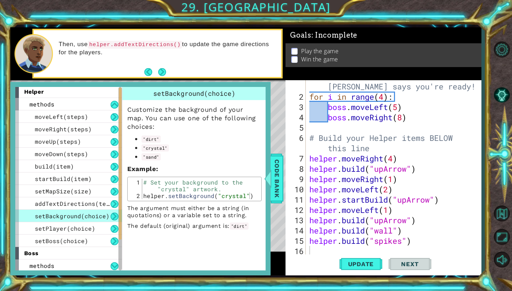
click at [82, 208] on span "setBackground(choice)" at bounding box center [72, 216] width 75 height 7
click at [185, 186] on div "# Set your background to the "crystal" artwork. helper . setBackground ( "cryst…" at bounding box center [201, 199] width 118 height 41
click at [217, 177] on div "# Set your background to the "crystal" artwork. 1 2 # Set your background to th…" at bounding box center [194, 189] width 134 height 25
type textarea "helper.setBackground("crystal")"
drag, startPoint x: 144, startPoint y: 196, endPoint x: 261, endPoint y: 198, distance: 117.0
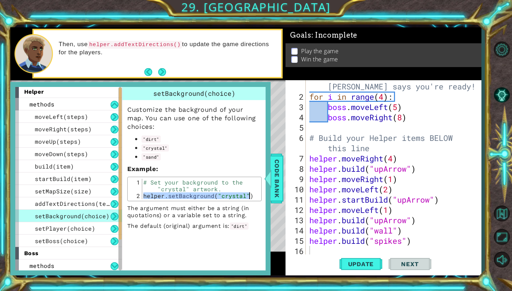
click at [261, 198] on div "helper.setBackground("crystal") 1 2 # Set your background to the "crystal" artw…" at bounding box center [194, 189] width 134 height 25
click at [282, 208] on div "# Don't touch the boss code until [PERSON_NAME] says you're ready! for i in ran…" at bounding box center [393, 174] width 170 height 206
paste textarea "helper.setBackground("crystal")"
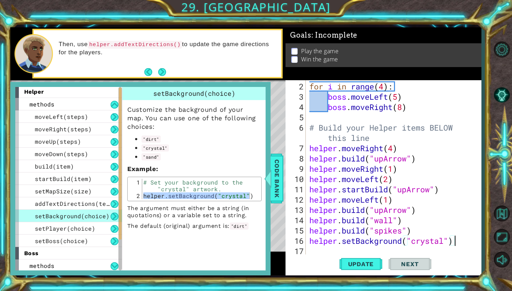
scroll to position [21, 0]
click at [282, 208] on span "Update" at bounding box center [361, 264] width 40 height 7
click at [273, 183] on span "Code Bank" at bounding box center [276, 178] width 11 height 43
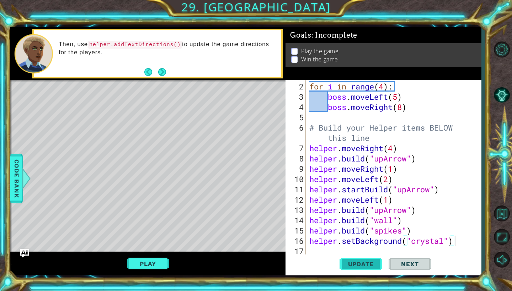
click at [282, 208] on button "Update" at bounding box center [360, 265] width 43 height 20
drag, startPoint x: 370, startPoint y: 266, endPoint x: 396, endPoint y: 253, distance: 28.9
click at [282, 208] on span "Update" at bounding box center [361, 264] width 40 height 7
click at [282, 208] on div "for i in range ( 4 ) : boss . moveLeft ( 5 ) boss . moveRight ( 8 ) # Build you…" at bounding box center [393, 179] width 170 height 196
type textarea "helper.setBackground("sand")"
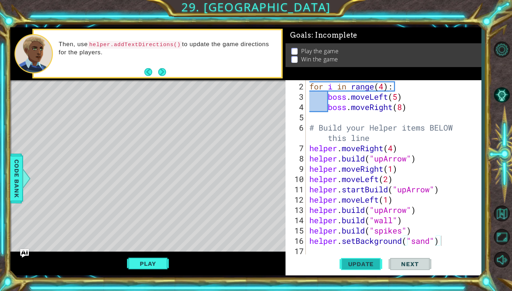
click at [282, 208] on span "Update" at bounding box center [361, 264] width 40 height 7
click at [282, 208] on div "for i in range ( 4 ) : boss . moveLeft ( 5 ) boss . moveRight ( 8 ) # Build you…" at bounding box center [393, 179] width 170 height 196
click at [282, 208] on button "Update" at bounding box center [360, 265] width 43 height 20
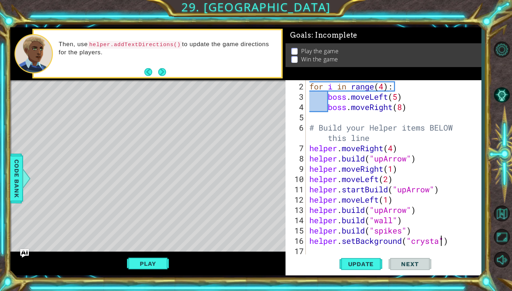
type textarea "helper.setBackground("crystal")"
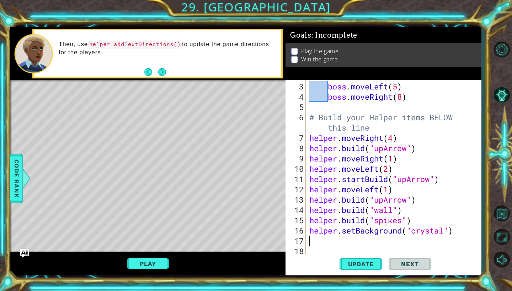
scroll to position [31, 0]
click at [19, 179] on span "Code Bank" at bounding box center [16, 178] width 11 height 43
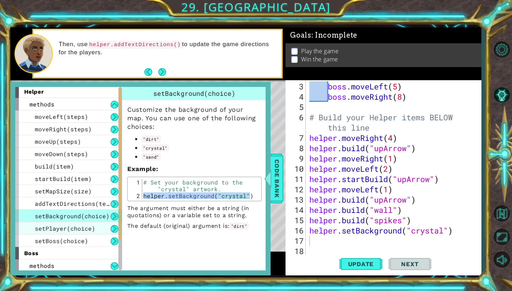
click at [89, 208] on span "setPlayer(choice)" at bounding box center [65, 228] width 60 height 7
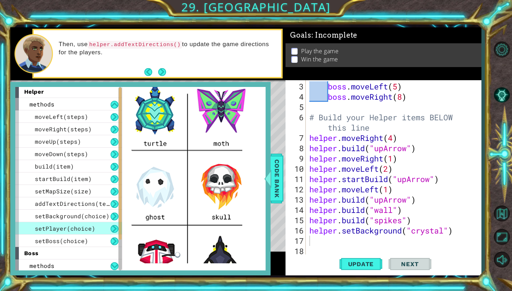
scroll to position [180, 0]
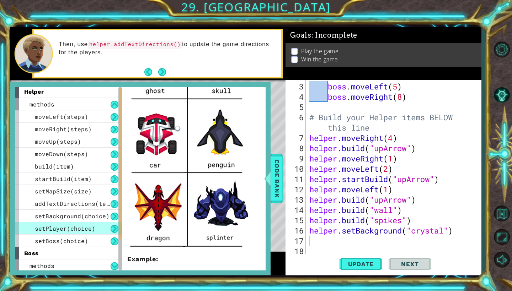
drag, startPoint x: 97, startPoint y: 226, endPoint x: 258, endPoint y: 226, distance: 161.0
click at [258, 208] on div "helper methods moveLeft(steps) moveRight(steps) moveUp(steps) moveDown(steps) b…" at bounding box center [140, 179] width 250 height 184
click at [227, 208] on img at bounding box center [189, 103] width 124 height 296
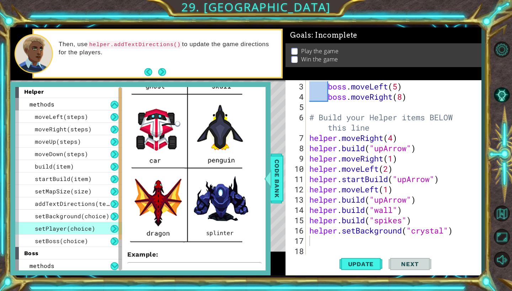
scroll to position [257, 0]
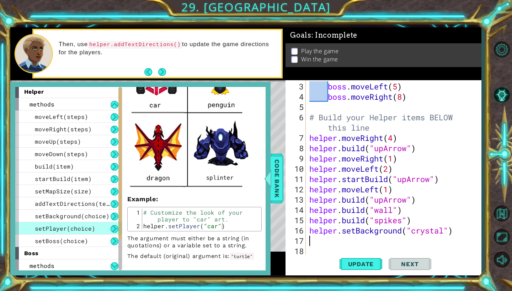
click at [282, 208] on div "boss . moveLeft ( 5 ) boss . moveRight ( 8 ) # Build your Helper items BELOW th…" at bounding box center [393, 179] width 170 height 196
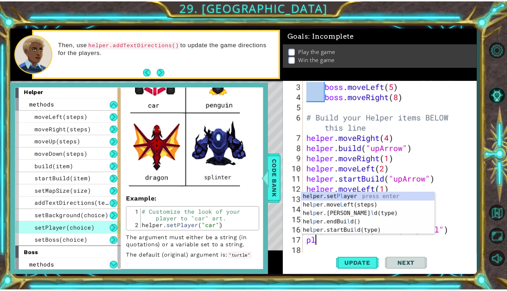
scroll to position [0, 0]
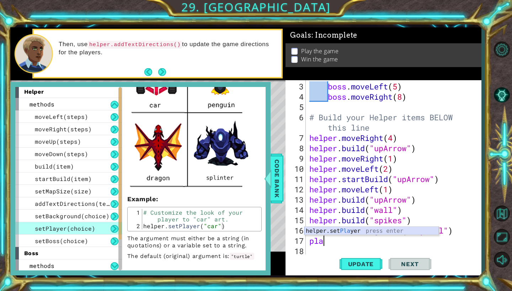
click at [282, 208] on div "helper.set Pla yer press enter" at bounding box center [371, 240] width 134 height 26
type textarea "helper.setPlayer("dragon")"
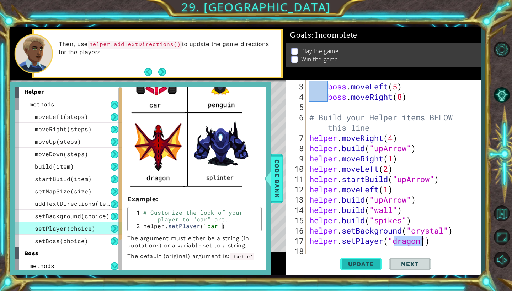
click at [282, 208] on span "Update" at bounding box center [361, 264] width 40 height 7
click at [275, 187] on span "Code Bank" at bounding box center [276, 178] width 11 height 43
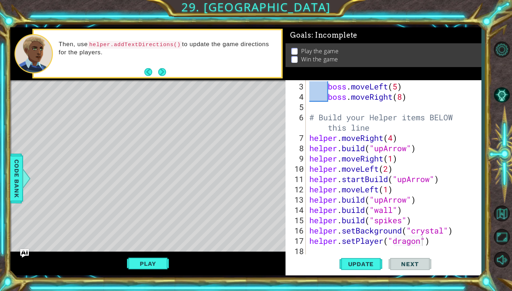
click at [149, 208] on div "Play" at bounding box center [147, 264] width 275 height 24
click at [156, 208] on button "Play" at bounding box center [148, 264] width 42 height 14
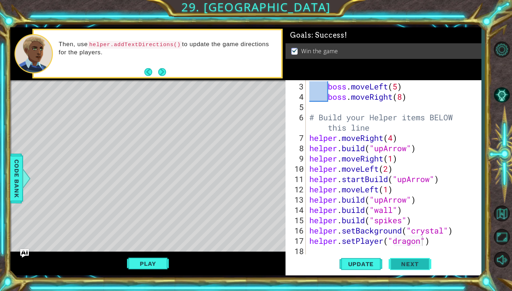
click at [282, 208] on span "Next" at bounding box center [410, 264] width 32 height 7
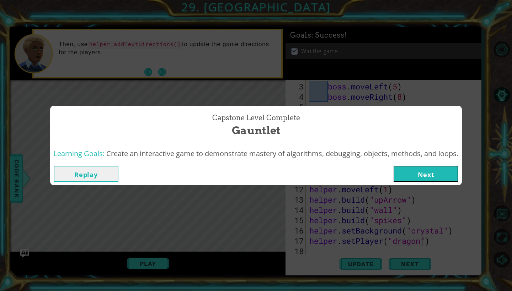
click at [282, 172] on button "Next" at bounding box center [426, 174] width 65 height 16
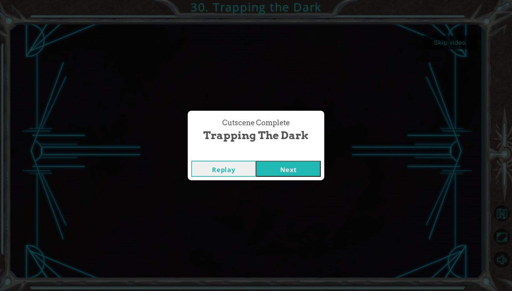
click at [282, 161] on div "Replay Next" at bounding box center [256, 168] width 137 height 23
click at [282, 170] on button "Next" at bounding box center [288, 169] width 65 height 16
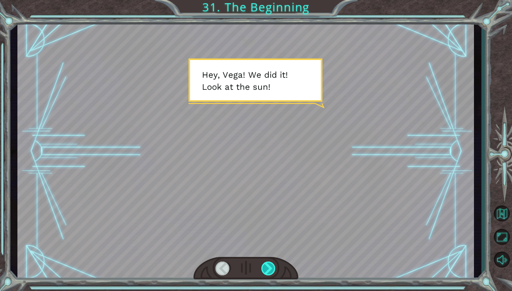
click at [266, 208] on div at bounding box center [268, 269] width 15 height 14
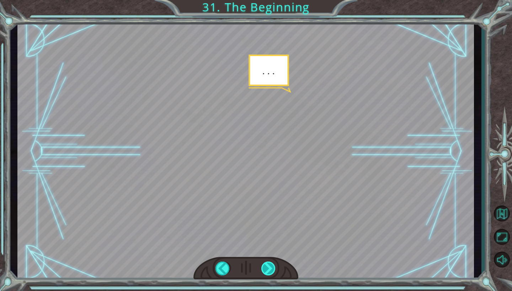
click at [267, 208] on div at bounding box center [268, 269] width 15 height 14
click at [269, 208] on div at bounding box center [268, 269] width 15 height 14
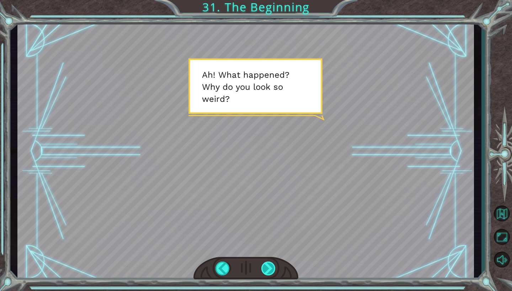
click at [270, 208] on div at bounding box center [268, 269] width 15 height 14
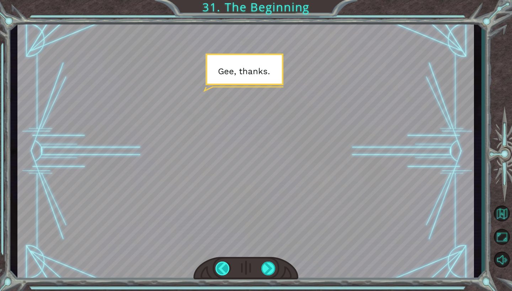
click at [221, 208] on div at bounding box center [222, 269] width 15 height 14
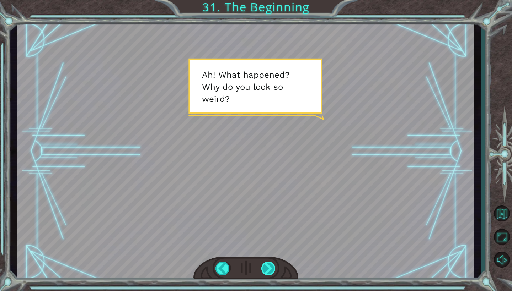
click at [276, 208] on div at bounding box center [245, 268] width 105 height 23
click at [268, 208] on div at bounding box center [268, 269] width 15 height 14
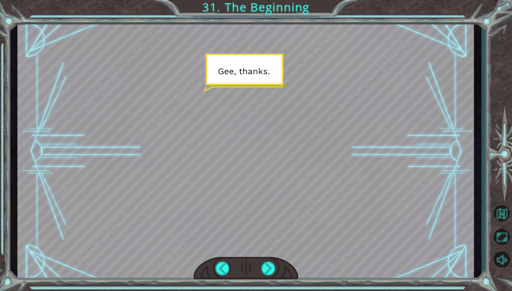
click at [268, 208] on div at bounding box center [245, 268] width 105 height 23
click at [268, 208] on div at bounding box center [268, 269] width 15 height 14
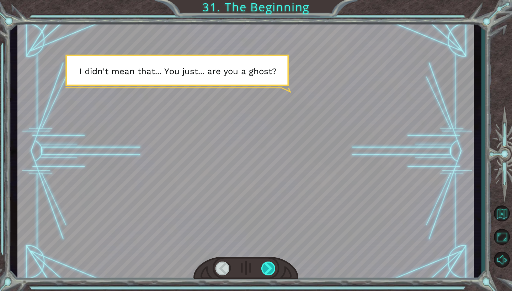
click at [271, 208] on div at bounding box center [268, 269] width 15 height 14
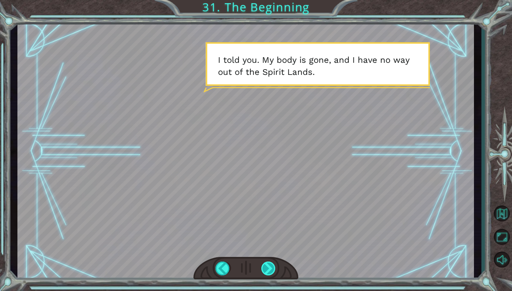
click at [272, 208] on div at bounding box center [268, 269] width 15 height 14
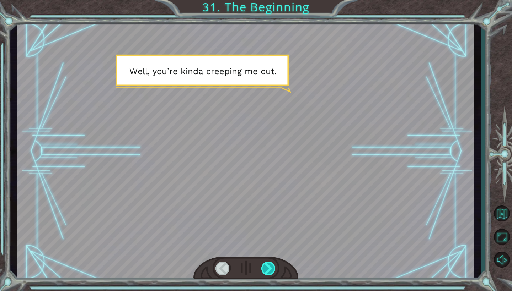
click at [272, 208] on div at bounding box center [268, 269] width 15 height 14
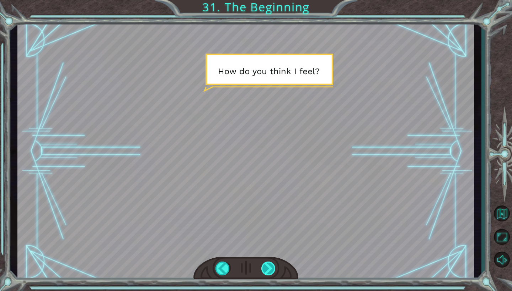
click at [272, 208] on div at bounding box center [268, 269] width 15 height 14
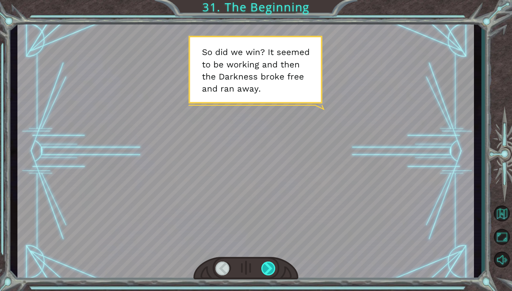
click at [266, 208] on div at bounding box center [268, 269] width 15 height 14
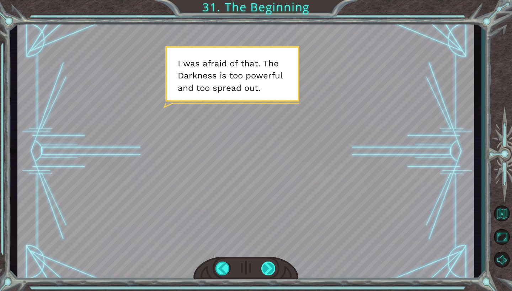
click at [265, 208] on div at bounding box center [268, 269] width 15 height 14
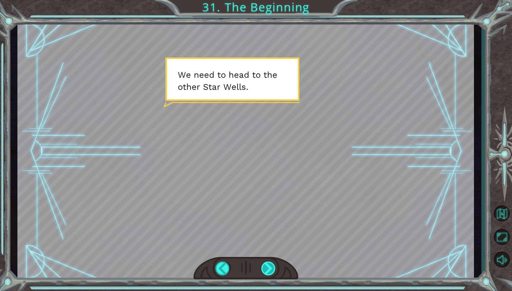
click at [265, 208] on div at bounding box center [268, 269] width 15 height 14
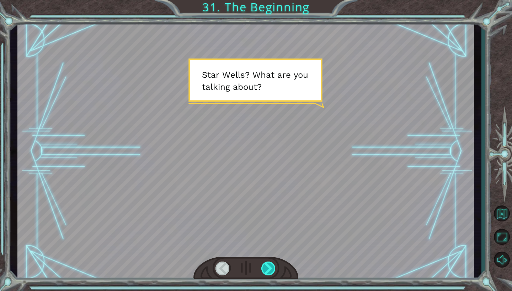
click at [266, 208] on div at bounding box center [268, 269] width 15 height 14
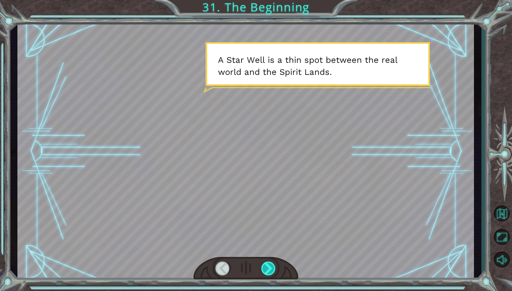
click at [266, 208] on div at bounding box center [268, 269] width 15 height 14
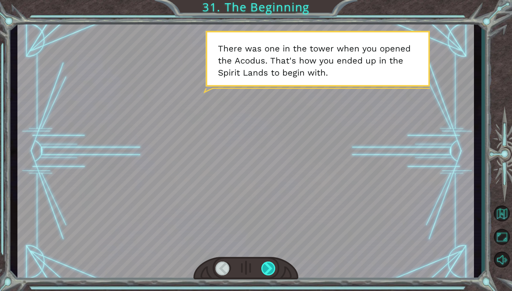
click at [266, 208] on div at bounding box center [268, 269] width 15 height 14
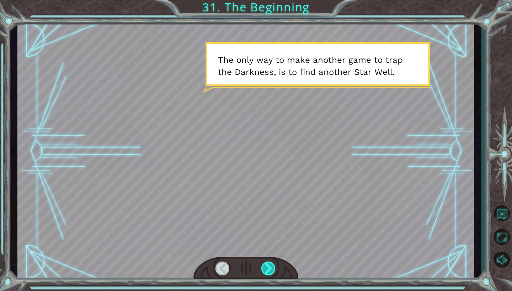
click at [266, 208] on div at bounding box center [268, 269] width 15 height 14
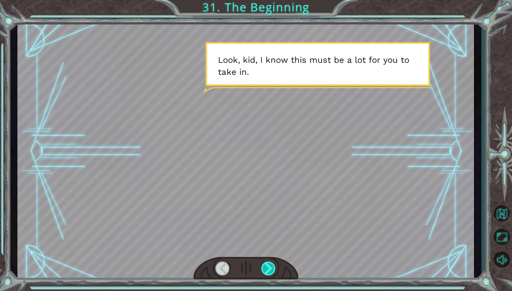
click at [267, 208] on div at bounding box center [268, 269] width 15 height 14
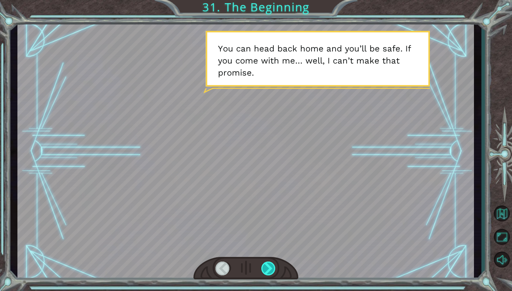
click at [269, 208] on div at bounding box center [268, 269] width 15 height 14
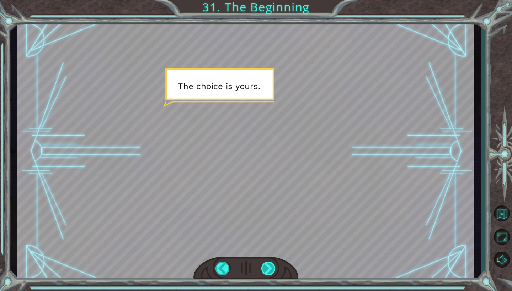
click at [269, 208] on div at bounding box center [268, 269] width 15 height 14
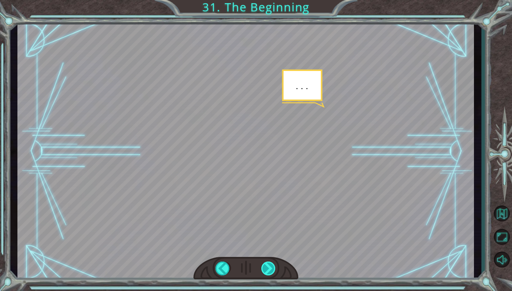
click at [269, 208] on div at bounding box center [268, 269] width 15 height 14
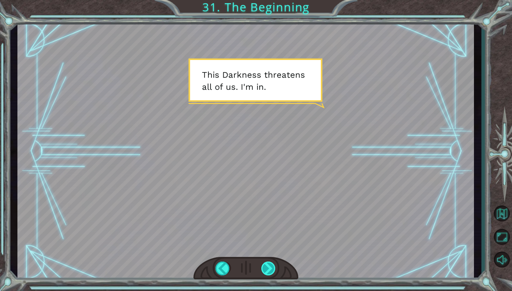
click at [269, 208] on div at bounding box center [268, 269] width 15 height 14
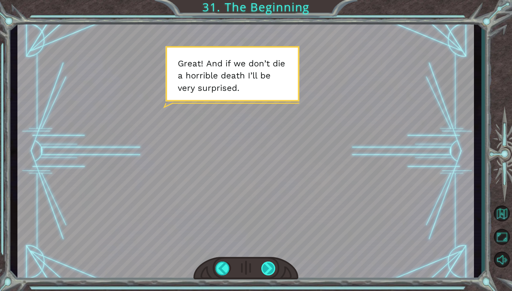
click at [271, 208] on div at bounding box center [268, 269] width 15 height 14
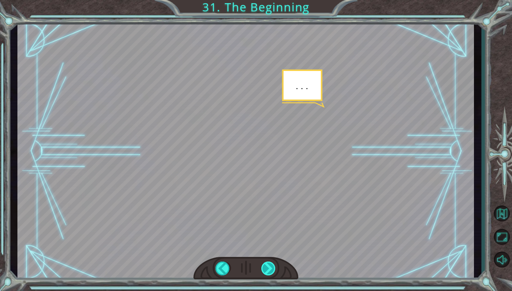
click at [269, 208] on div at bounding box center [268, 269] width 15 height 14
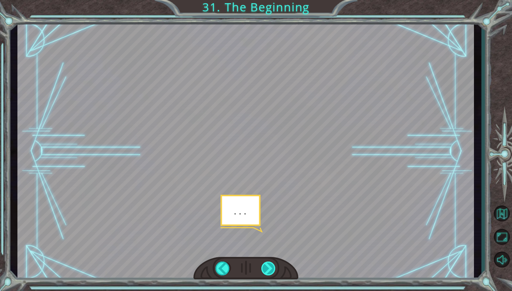
click at [269, 208] on div at bounding box center [268, 269] width 15 height 14
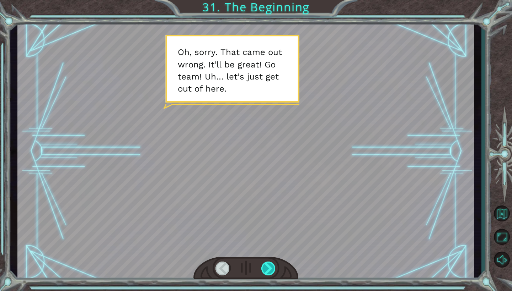
click at [269, 208] on div at bounding box center [268, 269] width 15 height 14
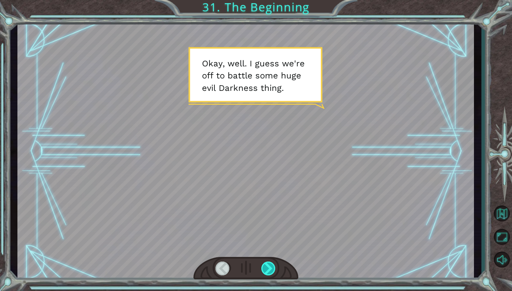
click at [267, 208] on div at bounding box center [268, 269] width 15 height 14
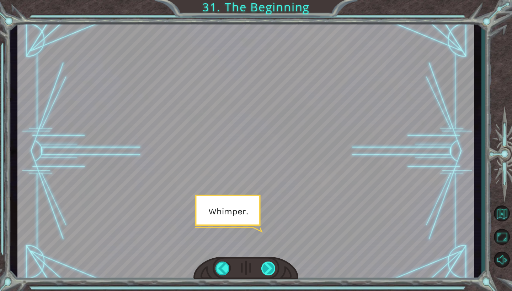
click at [267, 208] on div at bounding box center [268, 269] width 15 height 14
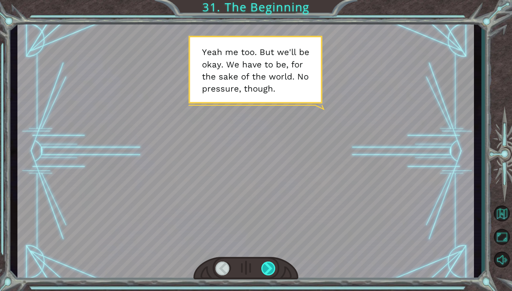
click at [267, 208] on div at bounding box center [268, 269] width 15 height 14
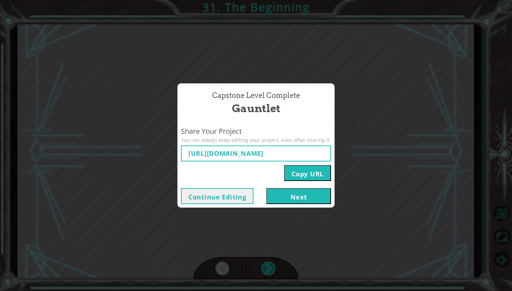
type input "[URL][DOMAIN_NAME]"
click at [282, 196] on button "Next" at bounding box center [298, 196] width 65 height 16
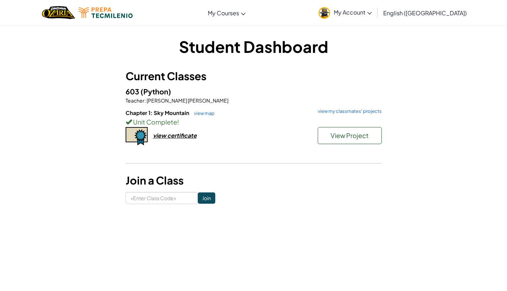
click at [181, 138] on div "view certificate" at bounding box center [175, 135] width 44 height 7
click at [180, 138] on div "view certificate" at bounding box center [175, 135] width 44 height 7
